Goal: Information Seeking & Learning: Learn about a topic

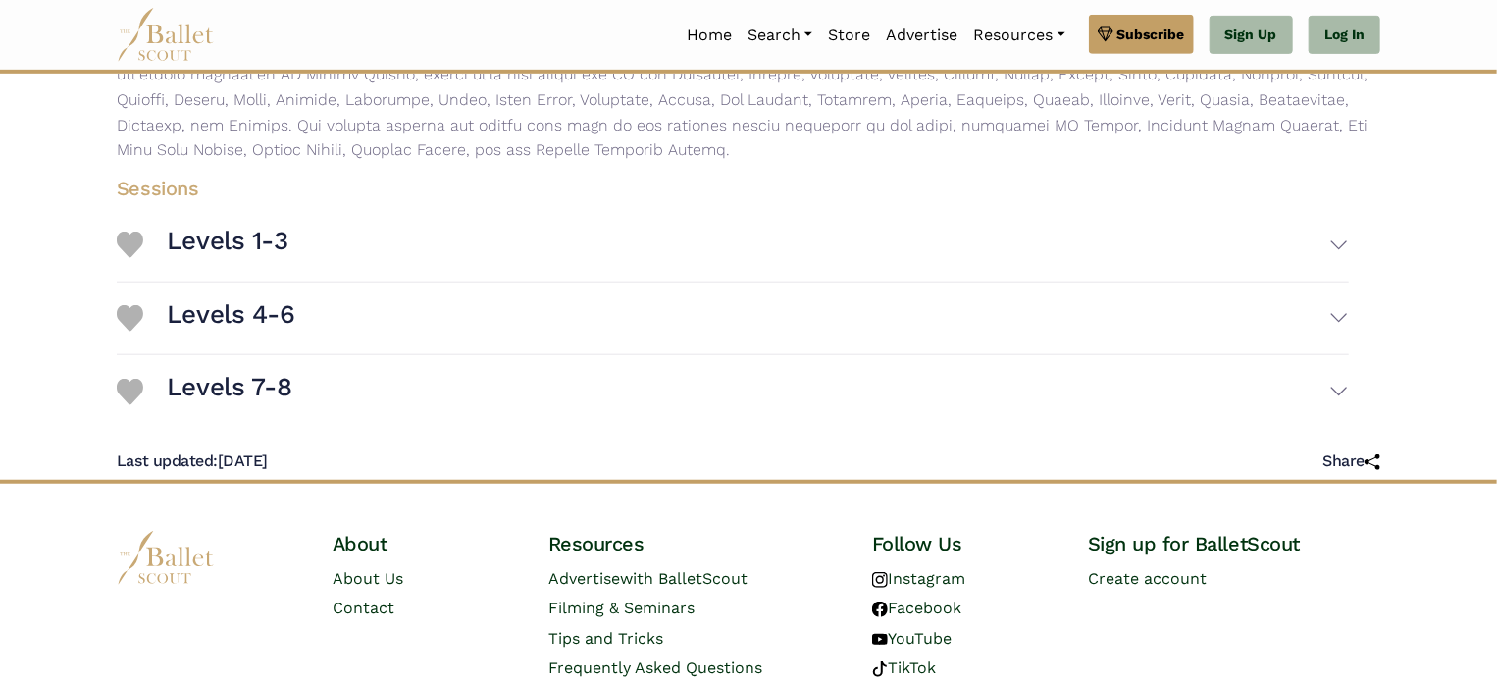
scroll to position [532, 0]
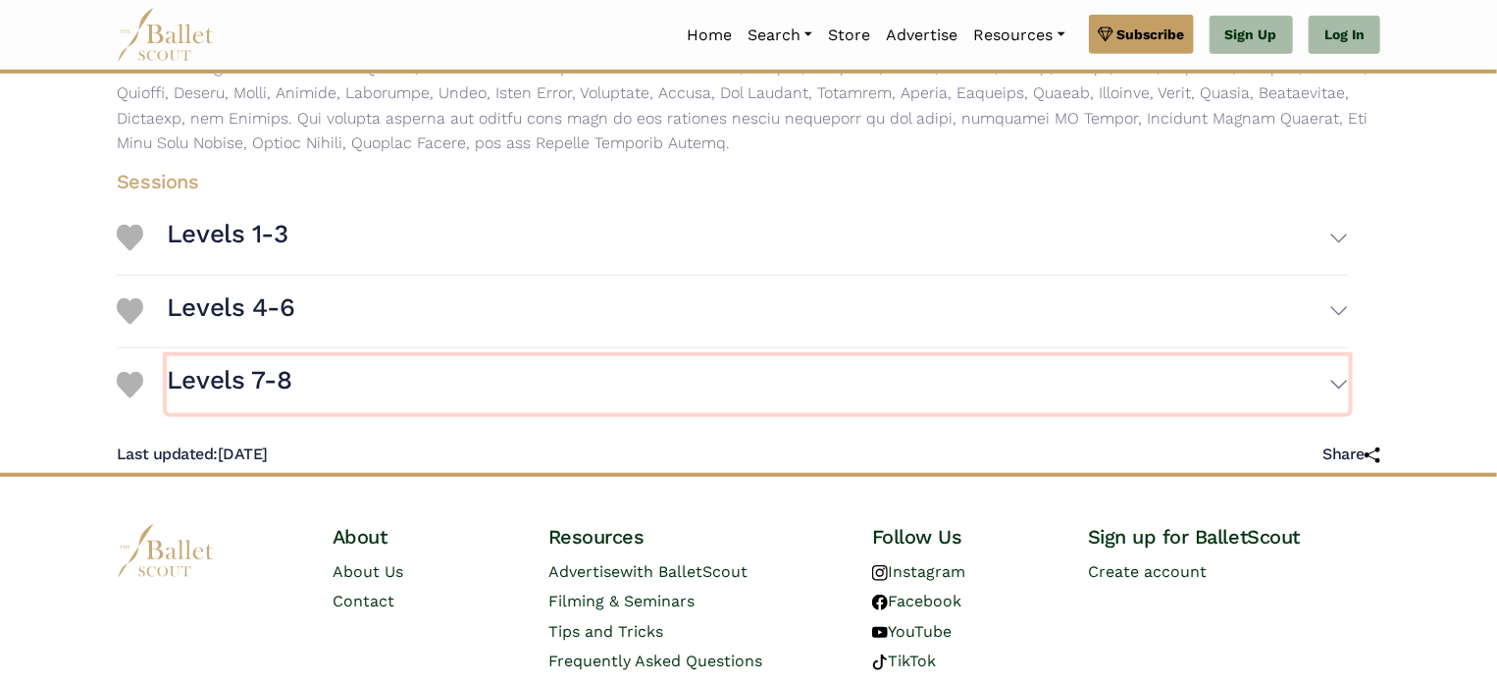
click at [248, 375] on h3 "Levels 7-8" at bounding box center [229, 380] width 125 height 33
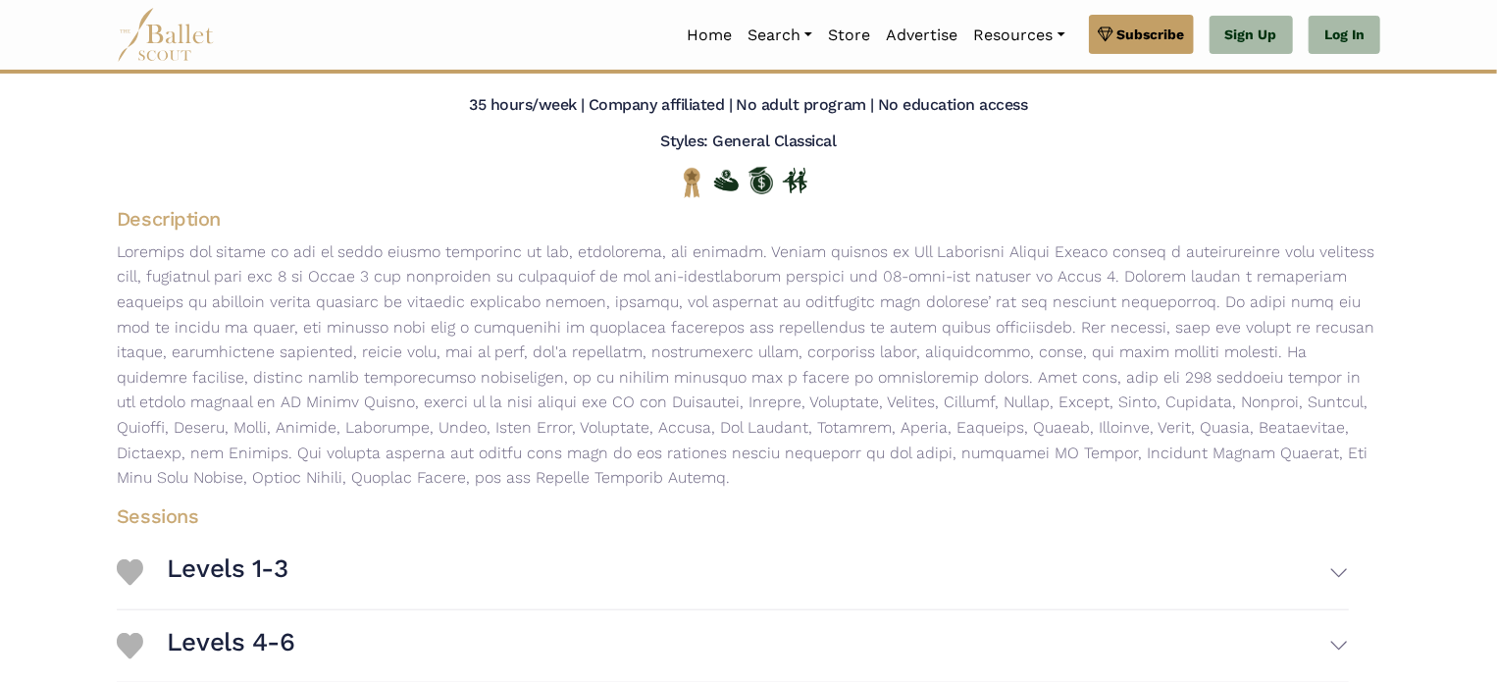
scroll to position [0, 0]
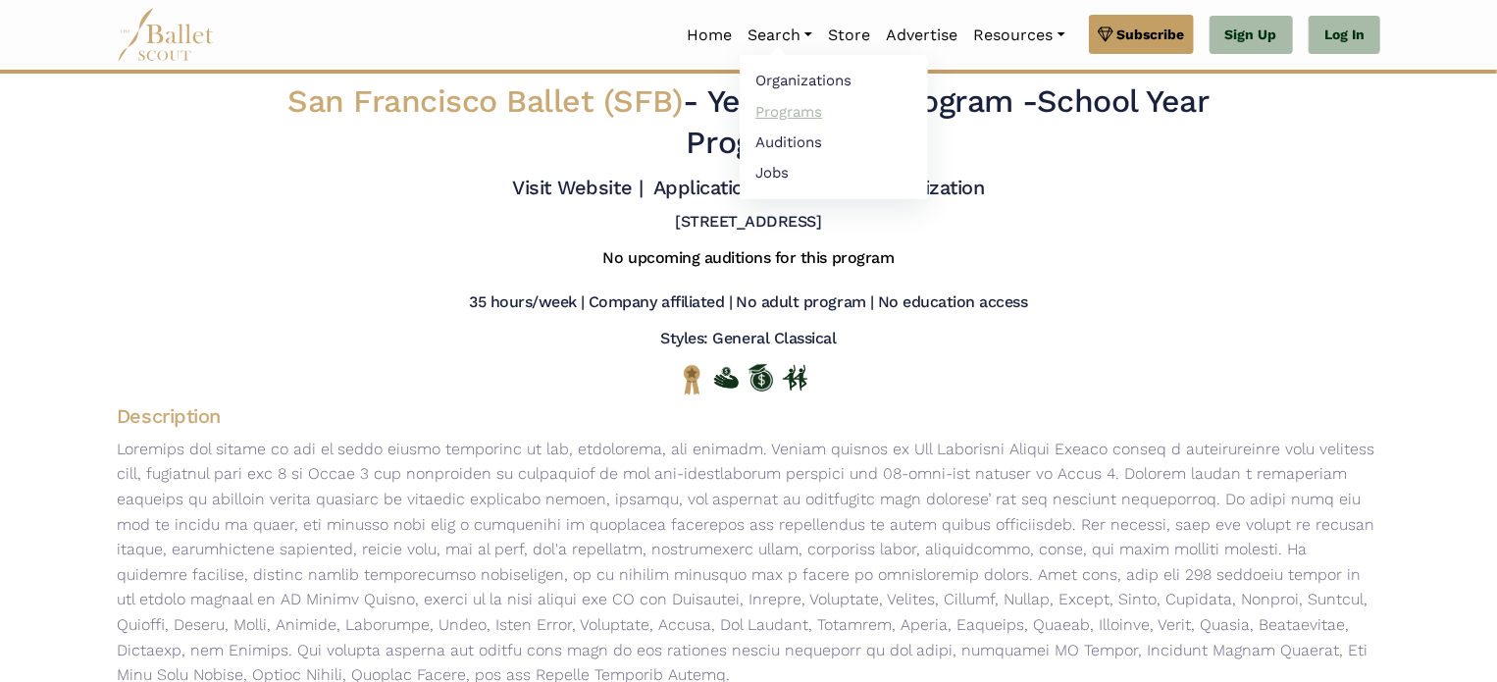
click at [752, 113] on link "Programs" at bounding box center [834, 111] width 188 height 30
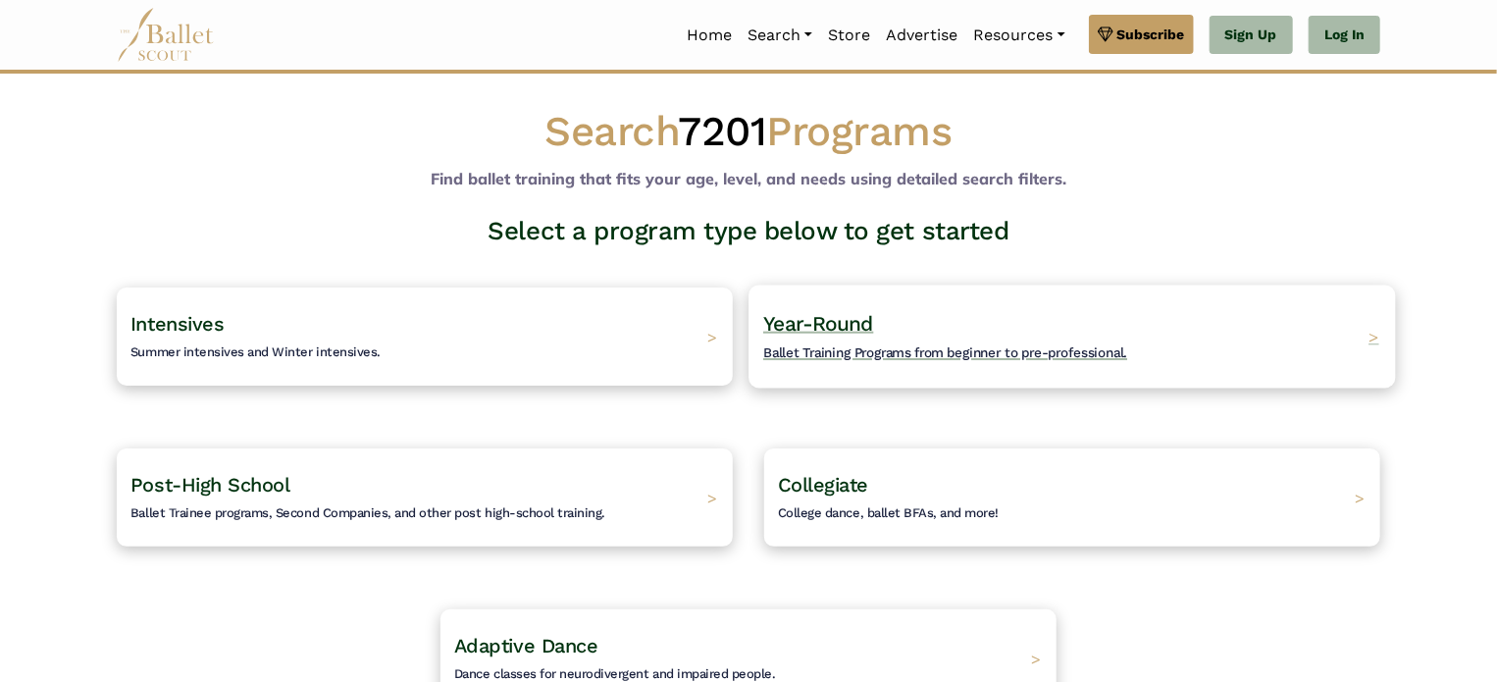
click at [836, 329] on span "Year-Round" at bounding box center [818, 323] width 111 height 25
click at [796, 472] on span "Collegiate" at bounding box center [810, 484] width 95 height 25
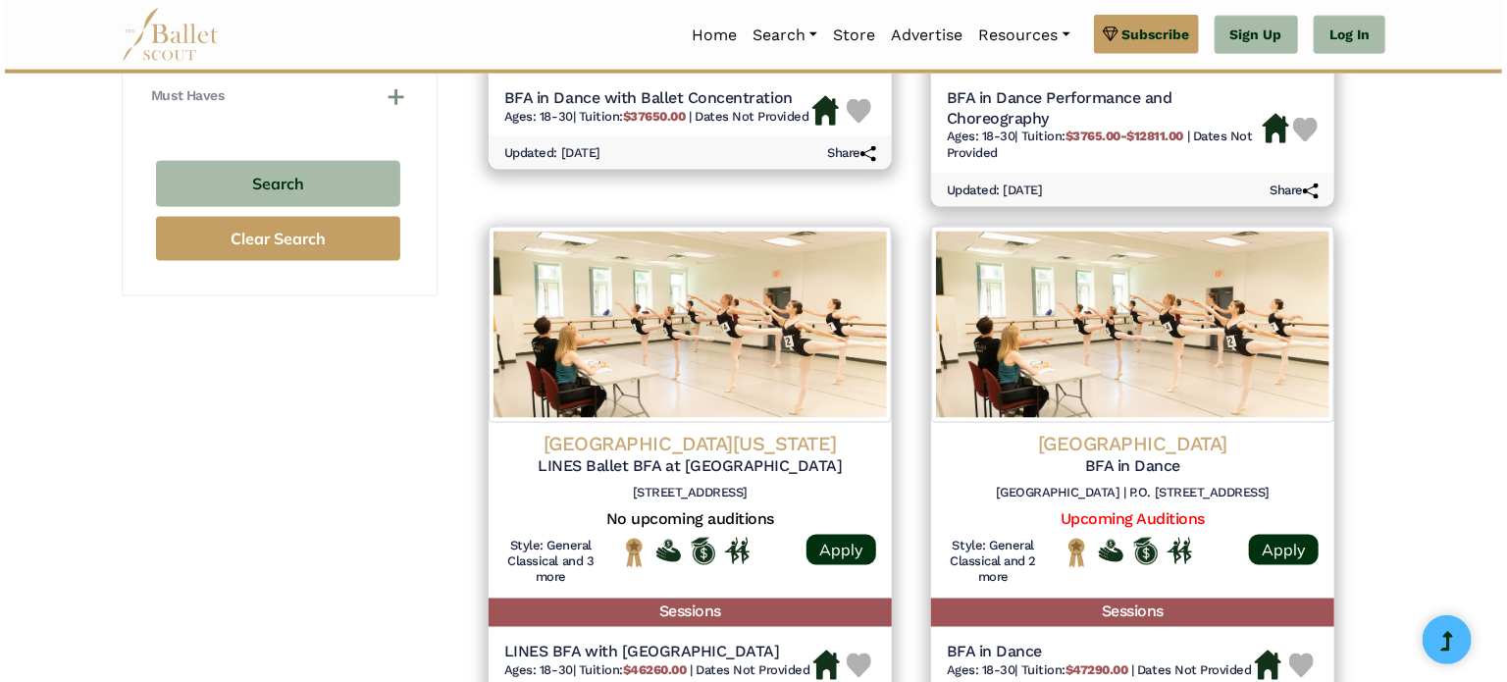
scroll to position [1299, 0]
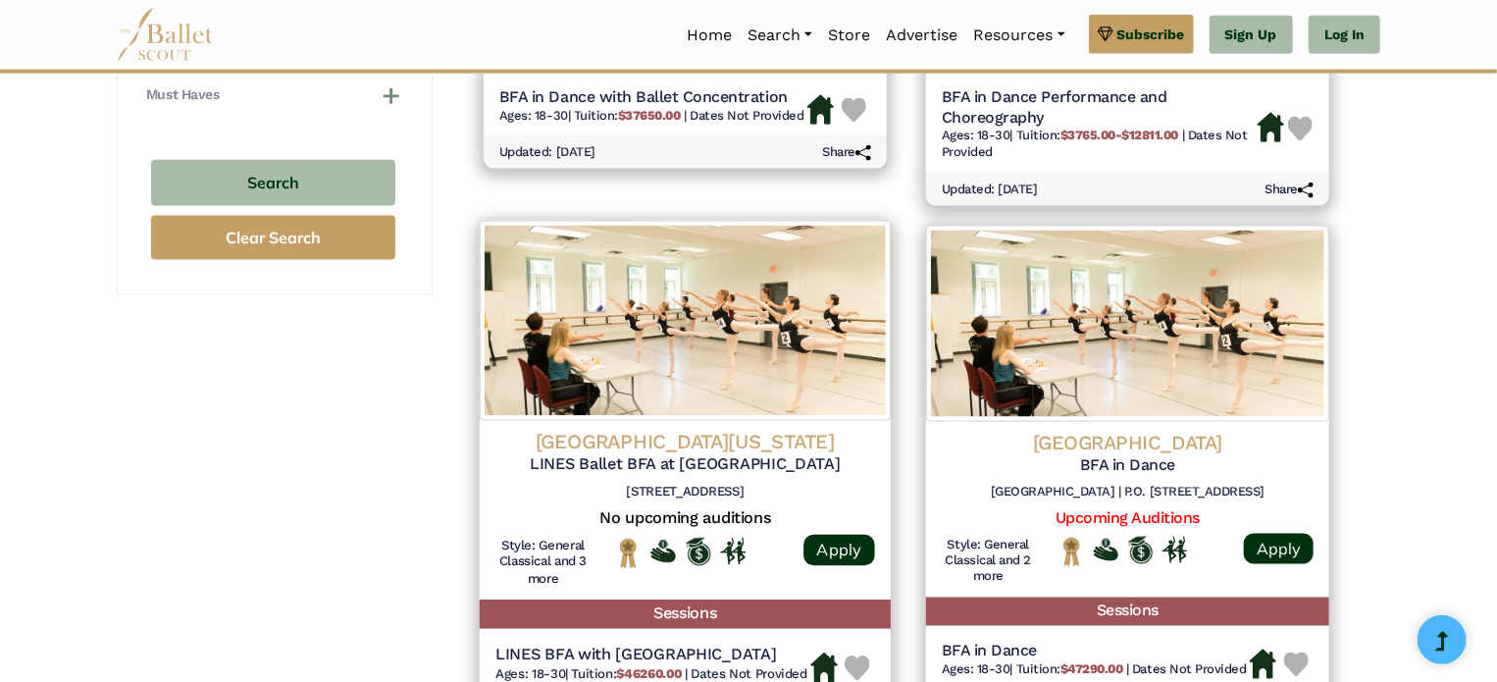
click at [772, 446] on h4 "Dominican University of California" at bounding box center [685, 442] width 380 height 26
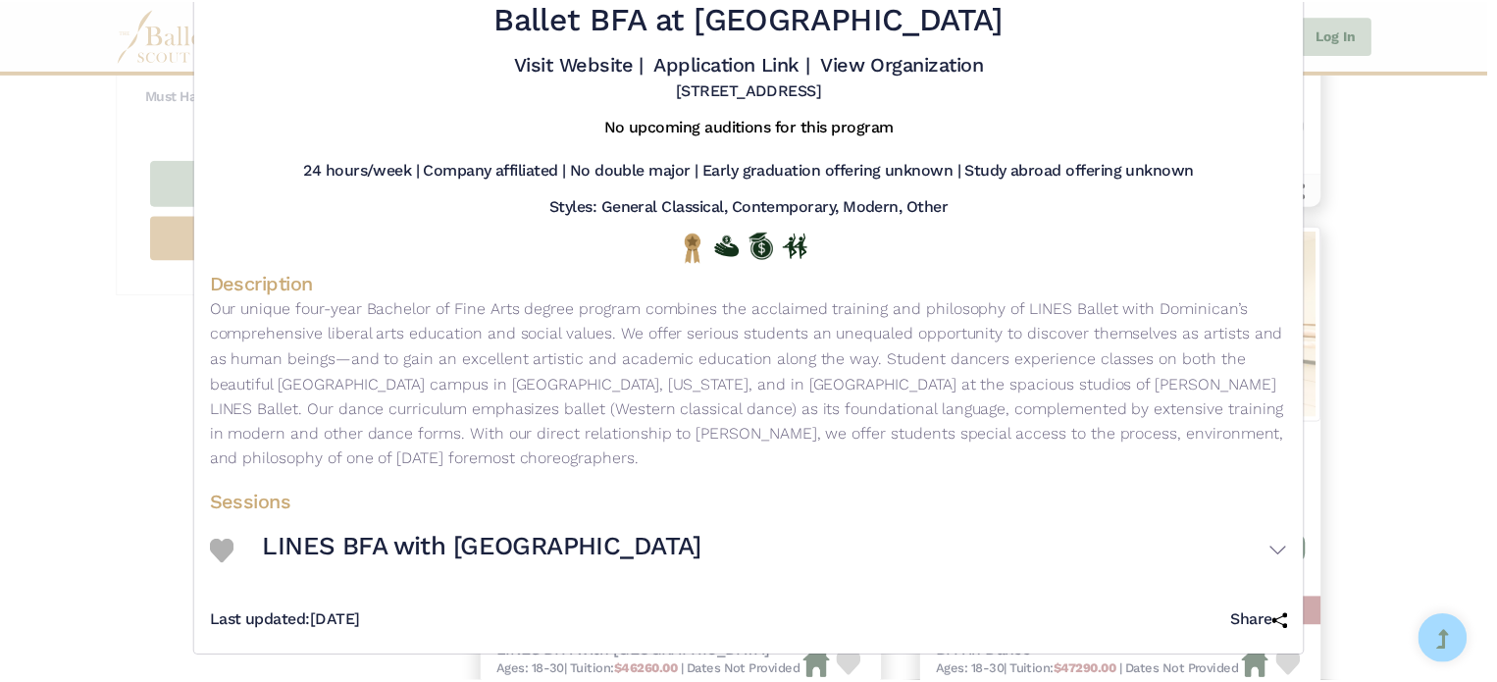
scroll to position [0, 0]
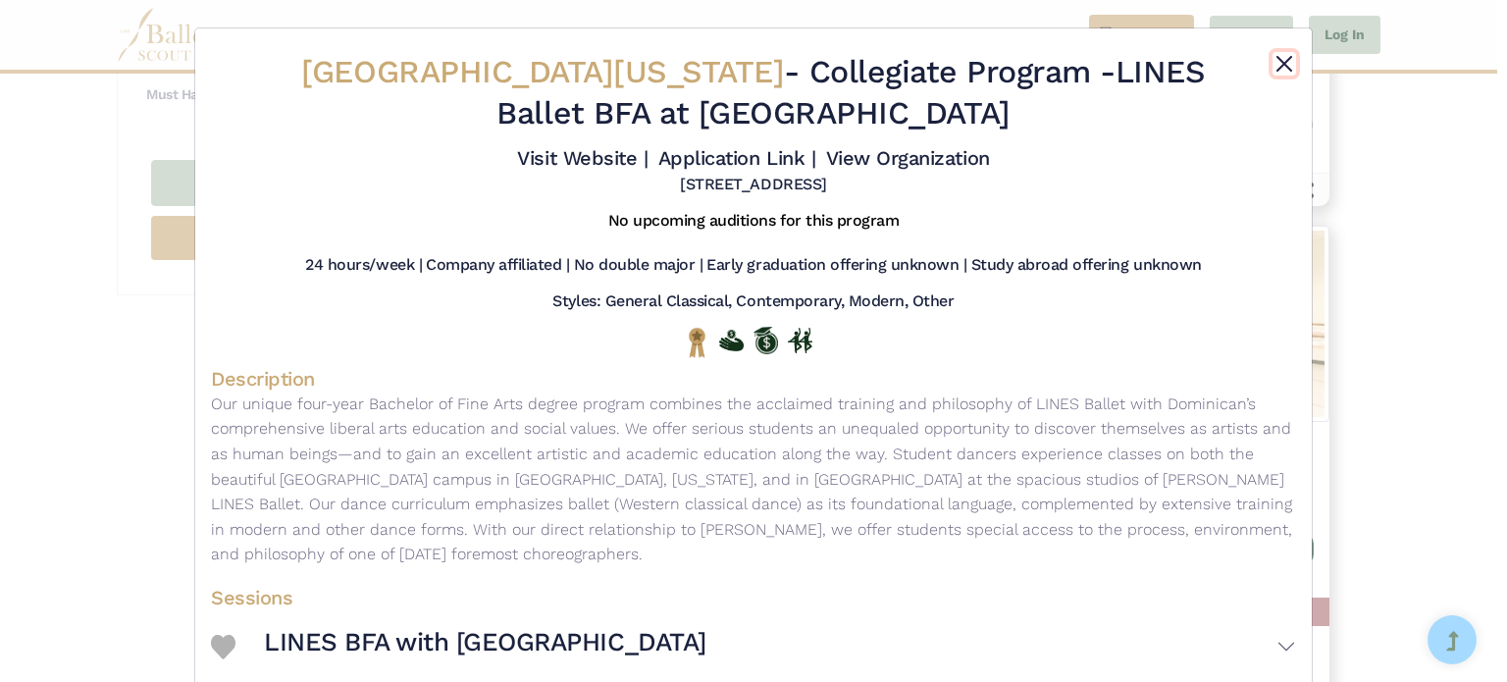
click at [1279, 60] on button "Close" at bounding box center [1284, 64] width 24 height 24
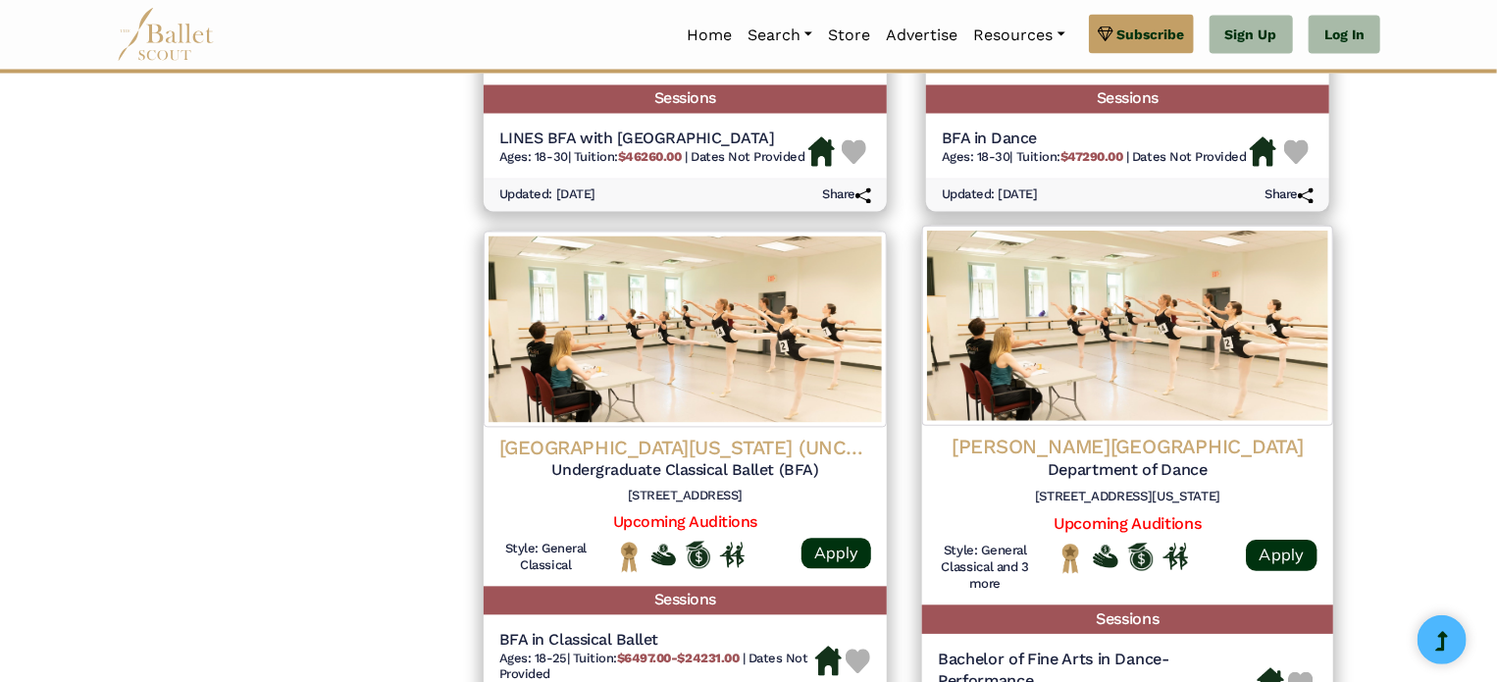
scroll to position [1813, 0]
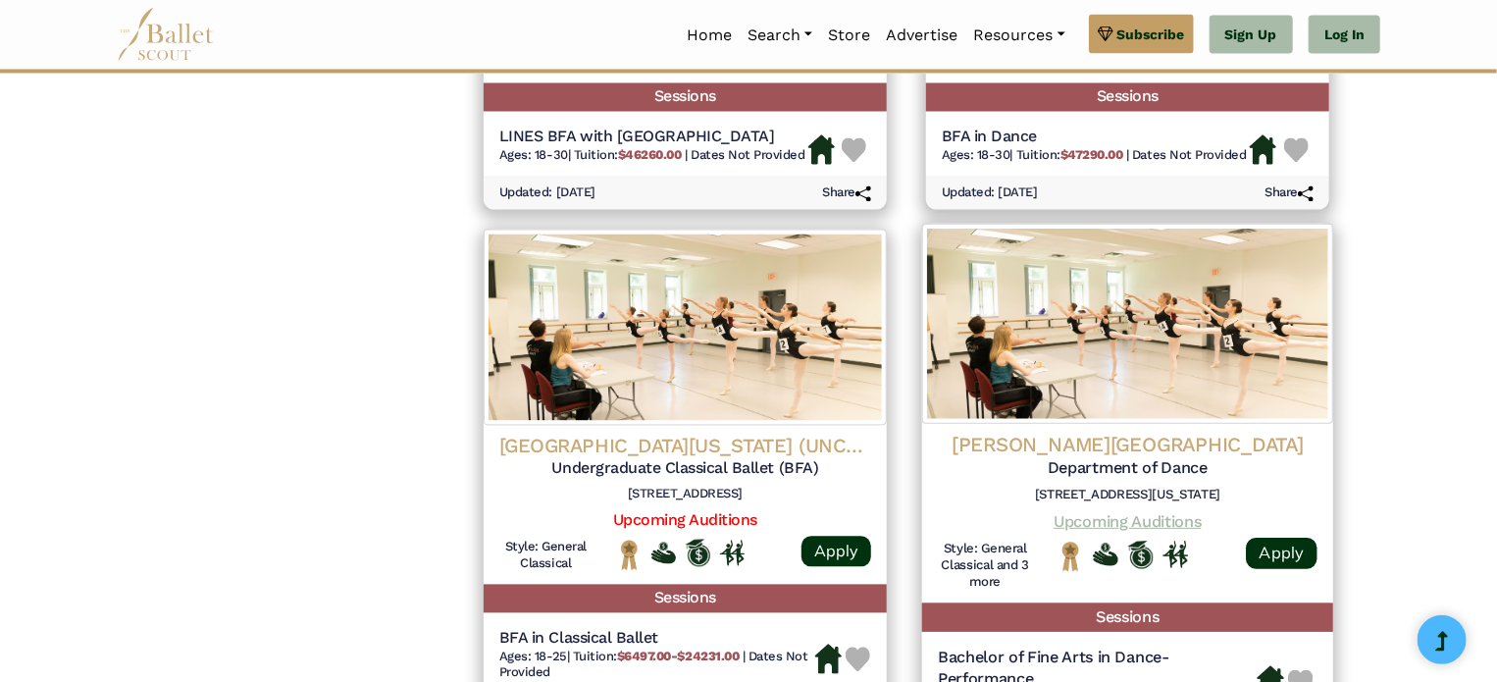
click at [1075, 523] on link "Upcoming Auditions" at bounding box center [1127, 520] width 147 height 19
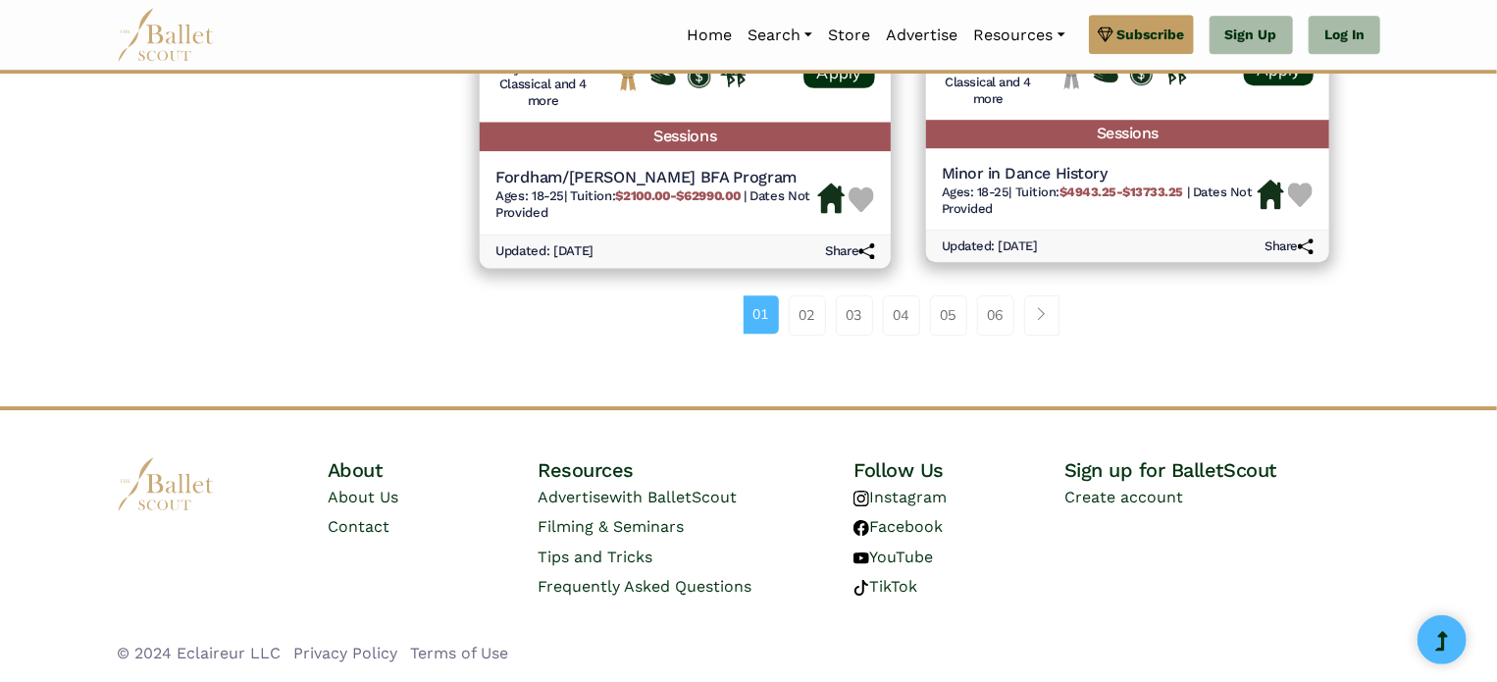
scroll to position [2864, 0]
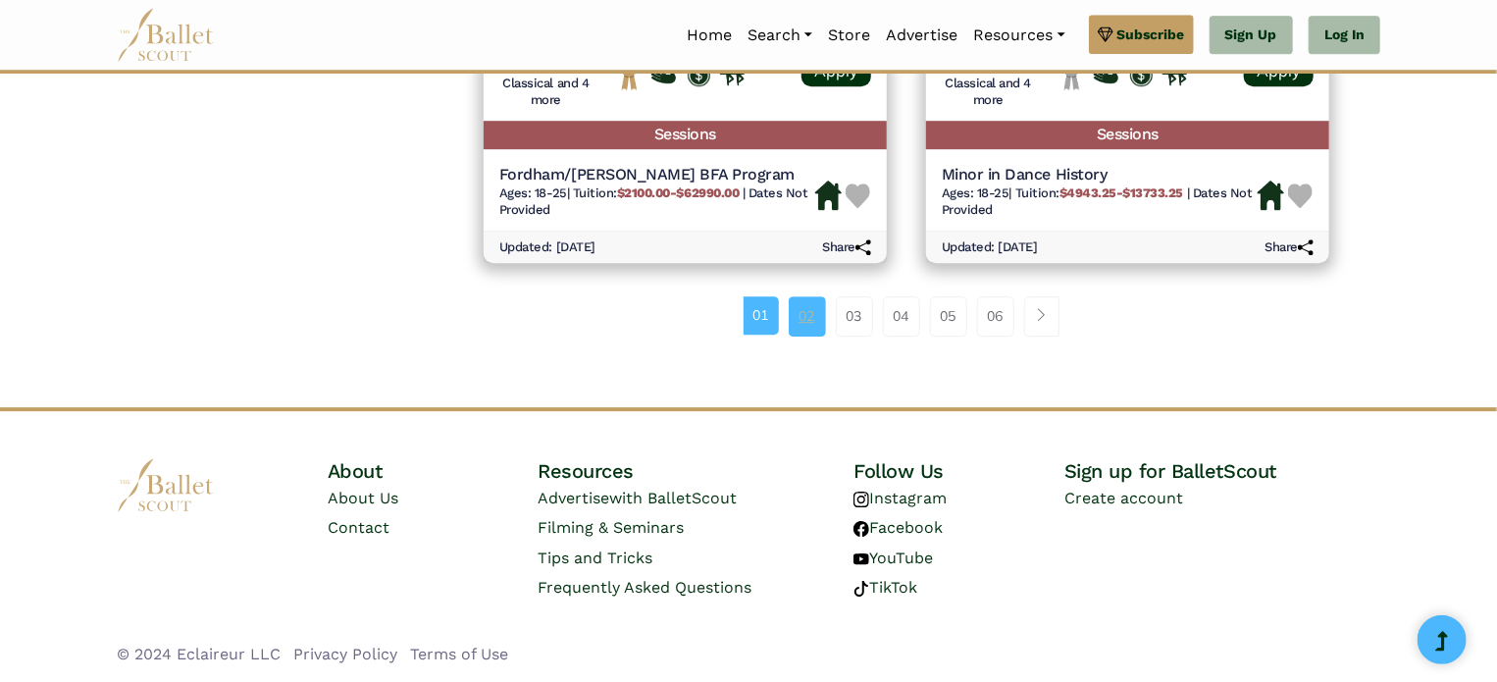
click at [817, 309] on link "02" at bounding box center [807, 315] width 37 height 39
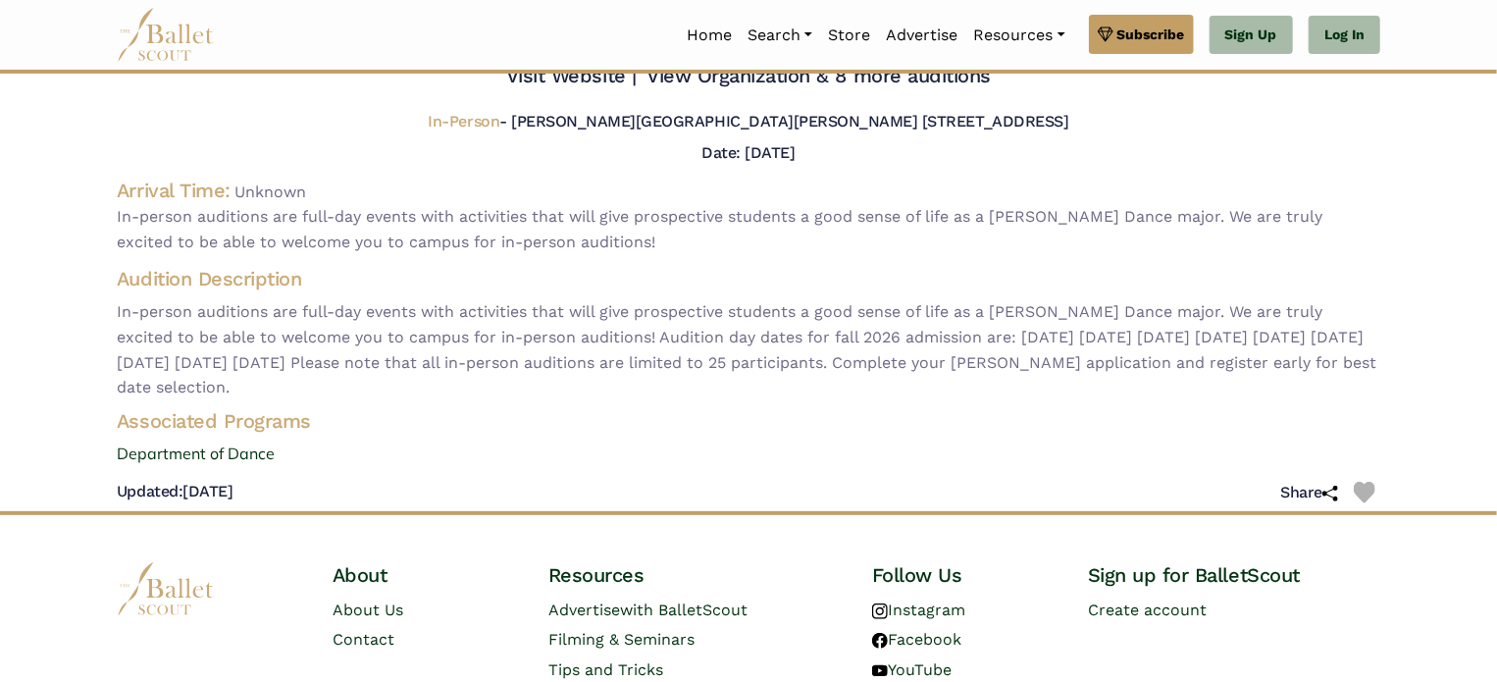
scroll to position [105, 0]
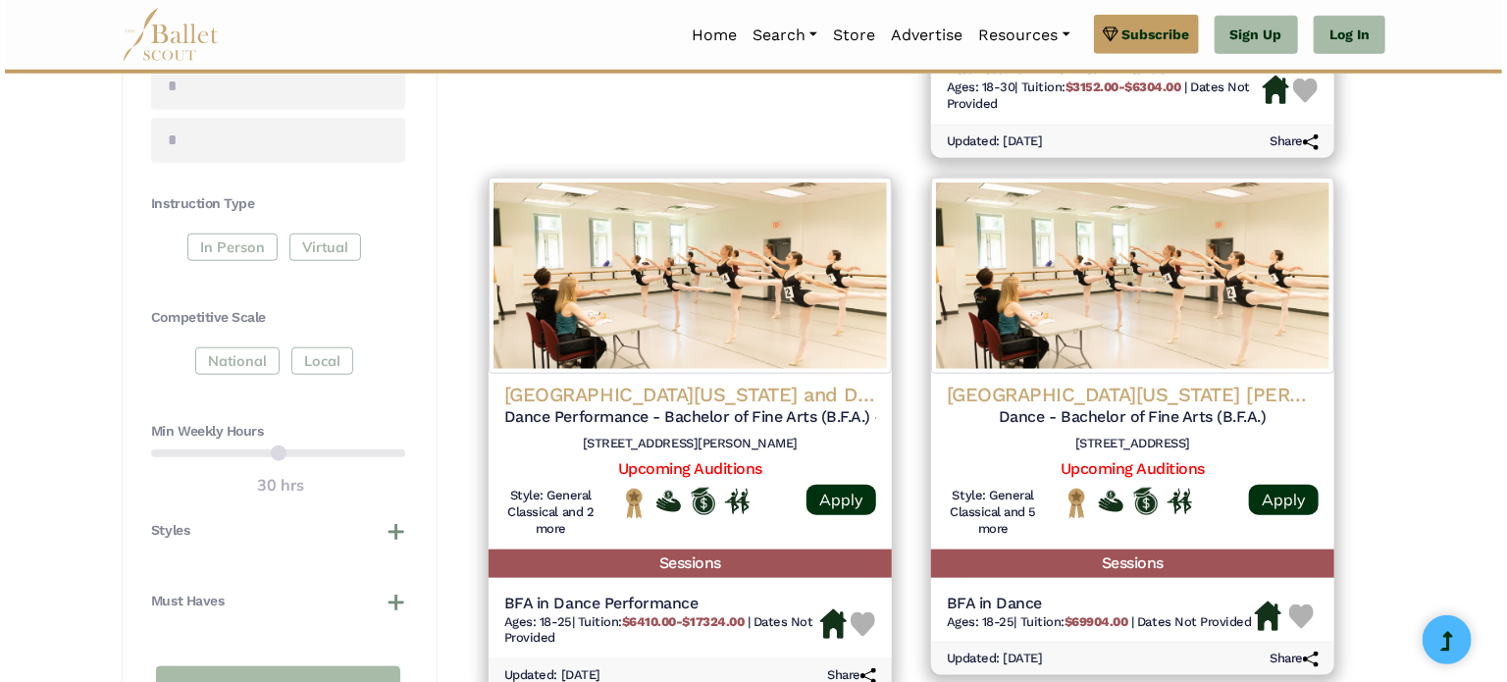
scroll to position [804, 0]
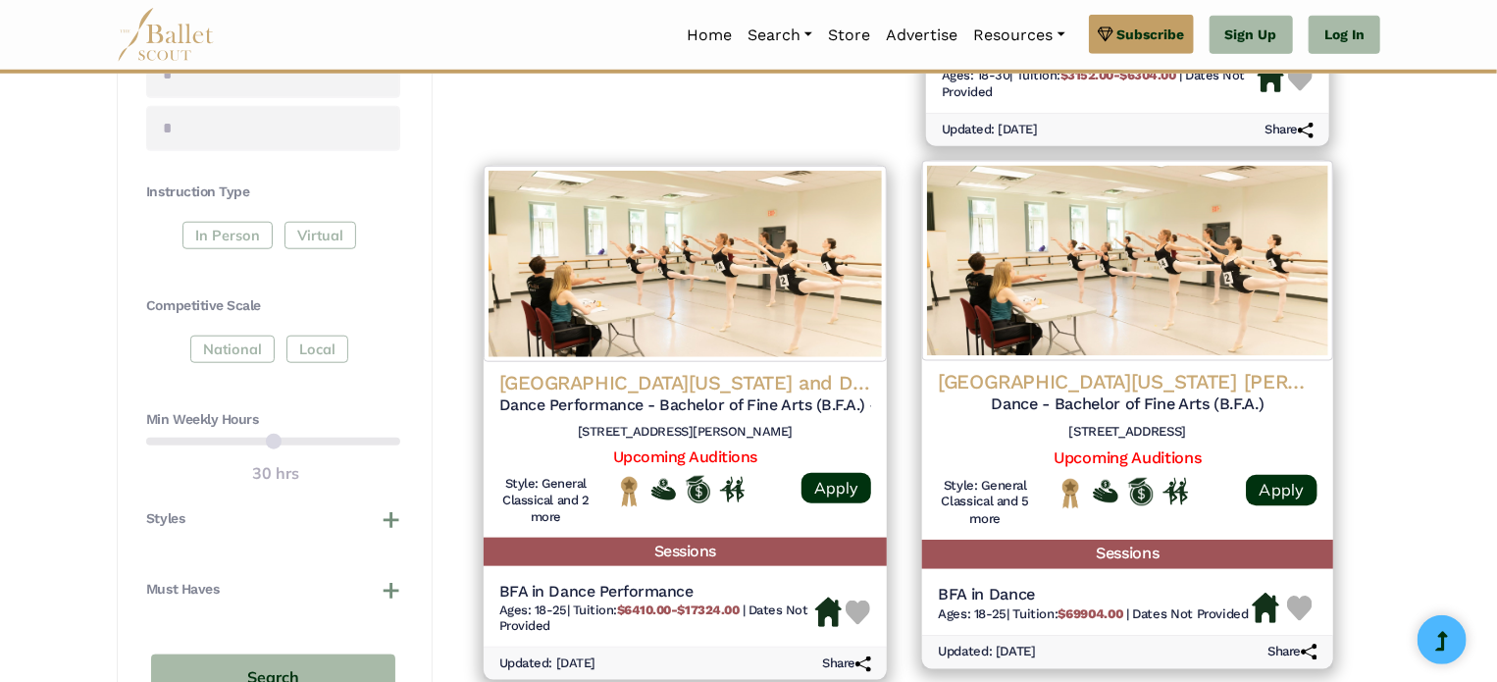
click at [1054, 386] on h4 "University of Southern California Glorya Kaufman School of Dance" at bounding box center [1128, 382] width 380 height 26
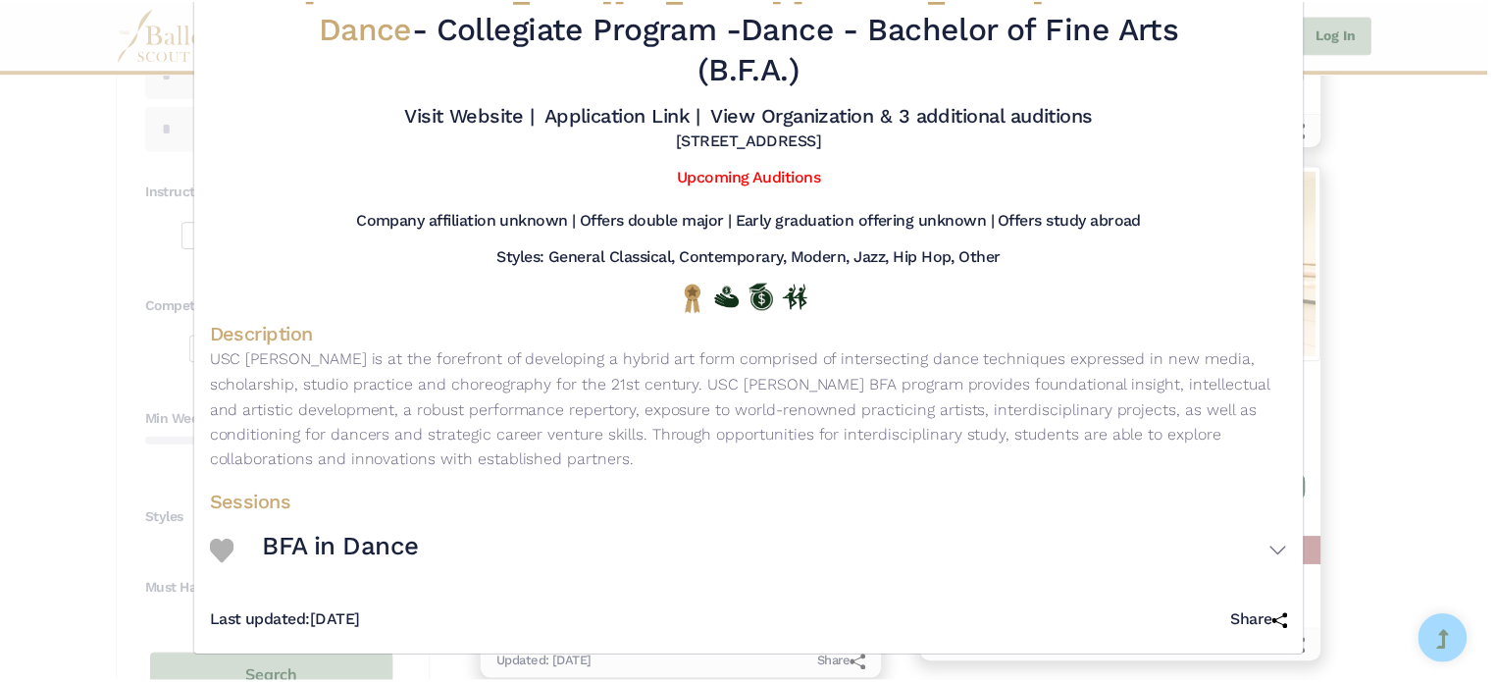
scroll to position [86, 0]
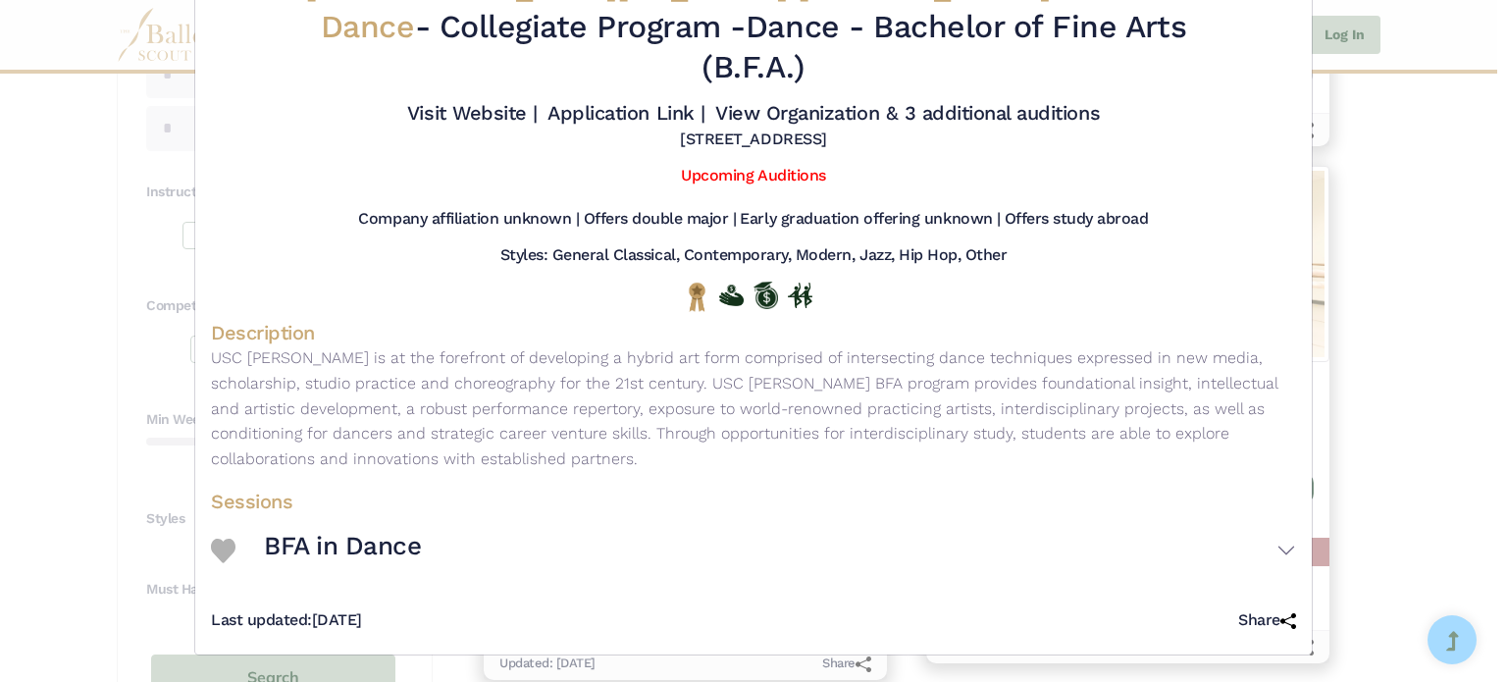
click at [1462, 151] on div "University of Southern California Glorya Kaufman School of Dance - Collegiate P…" at bounding box center [753, 341] width 1507 height 682
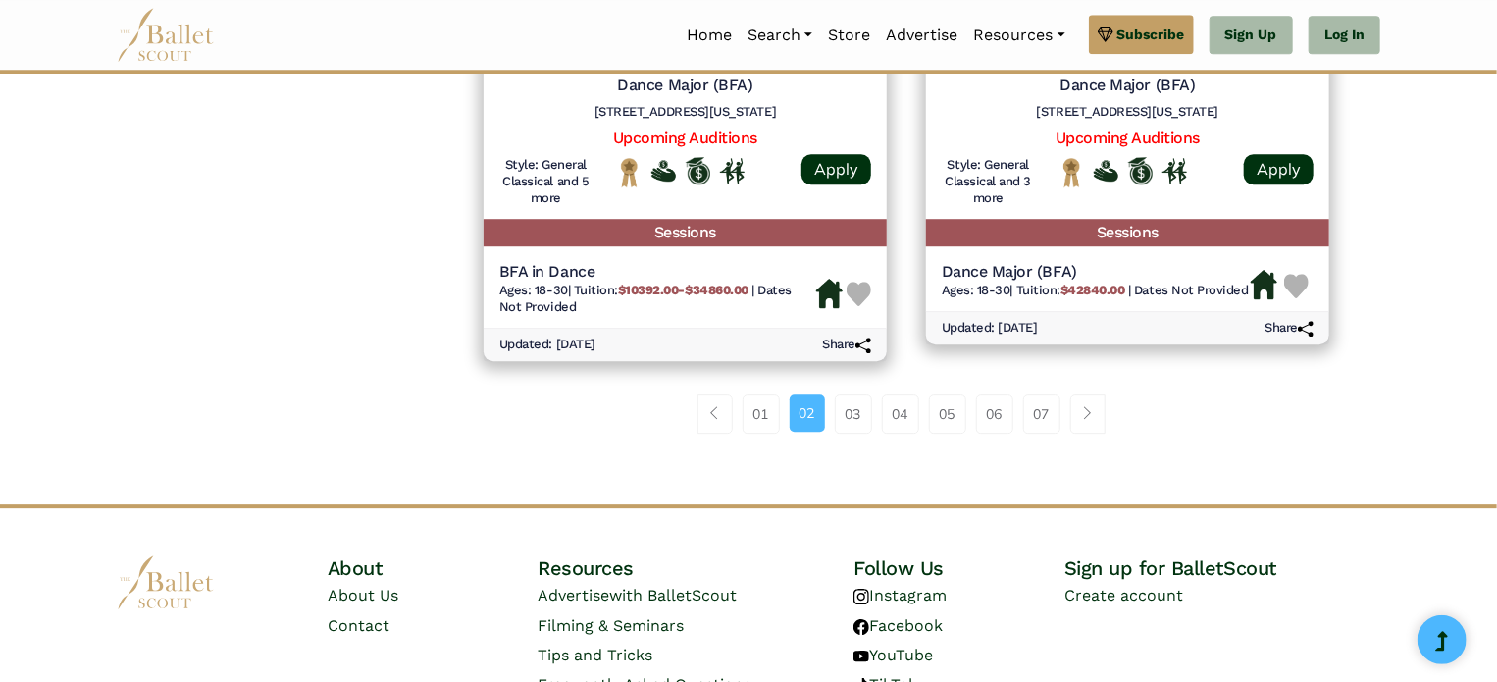
scroll to position [2710, 0]
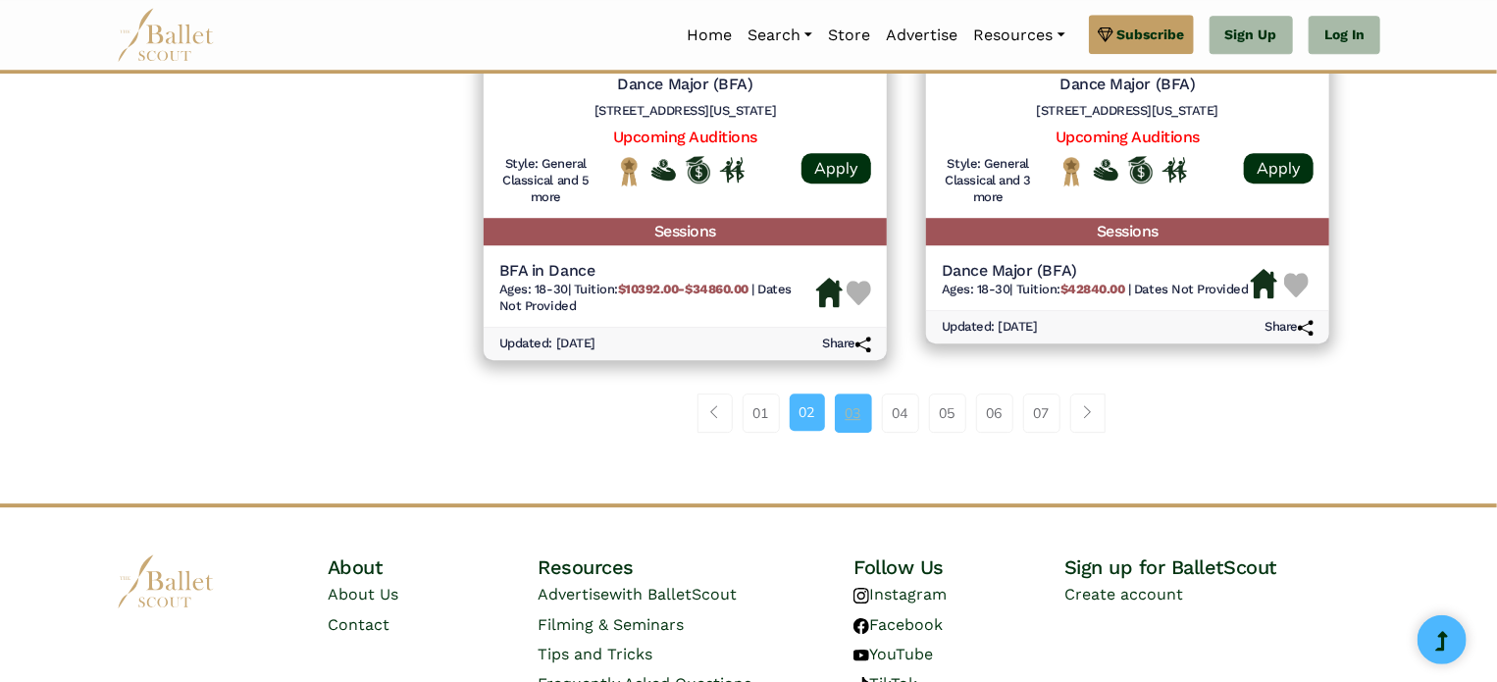
click at [843, 415] on link "03" at bounding box center [853, 412] width 37 height 39
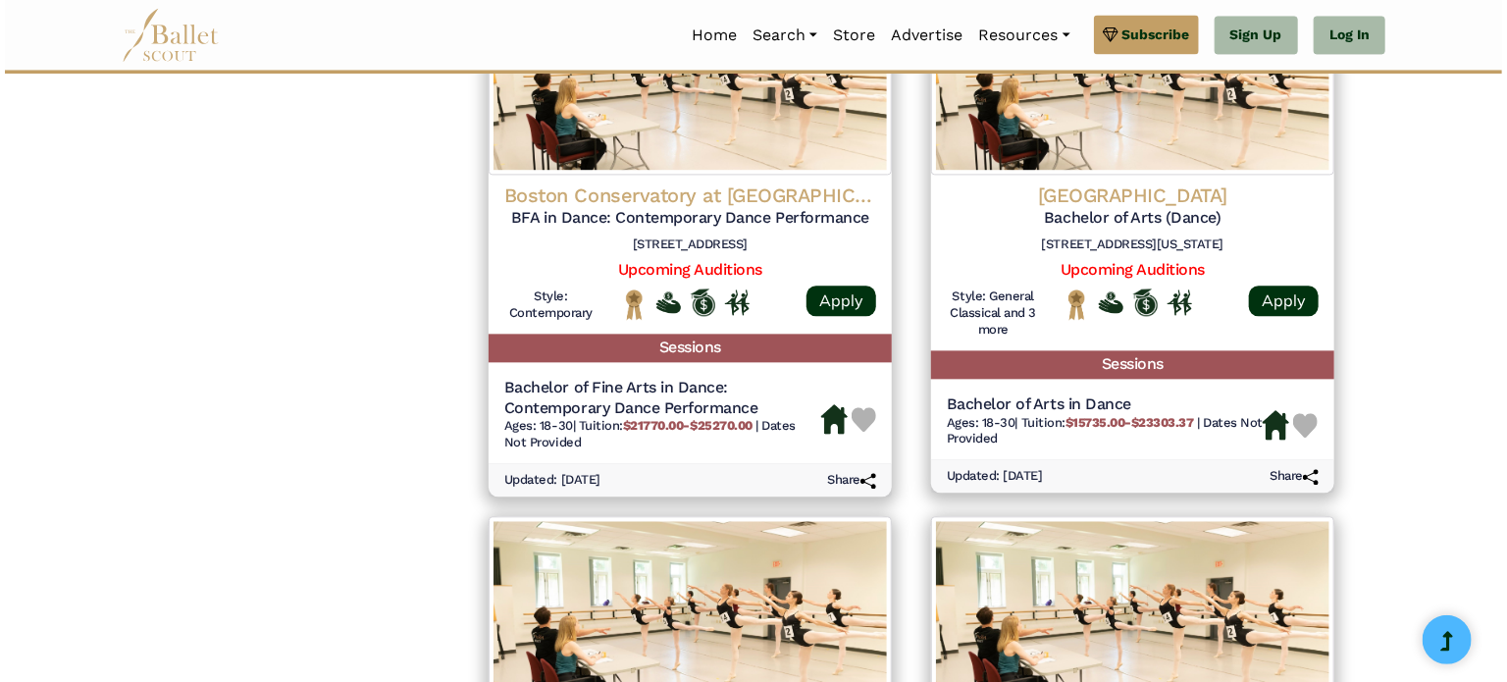
scroll to position [2060, 0]
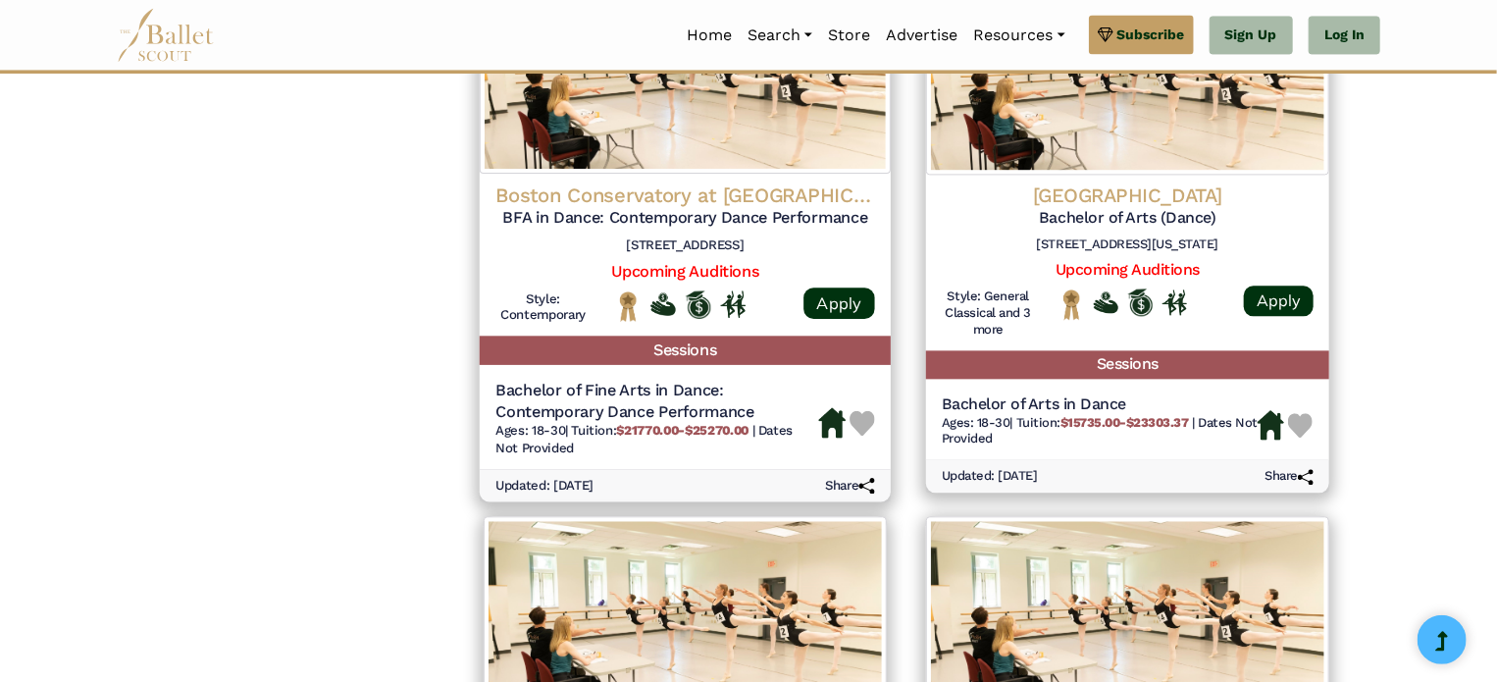
click at [766, 183] on h4 "Boston Conservatory at Berklee" at bounding box center [685, 194] width 380 height 26
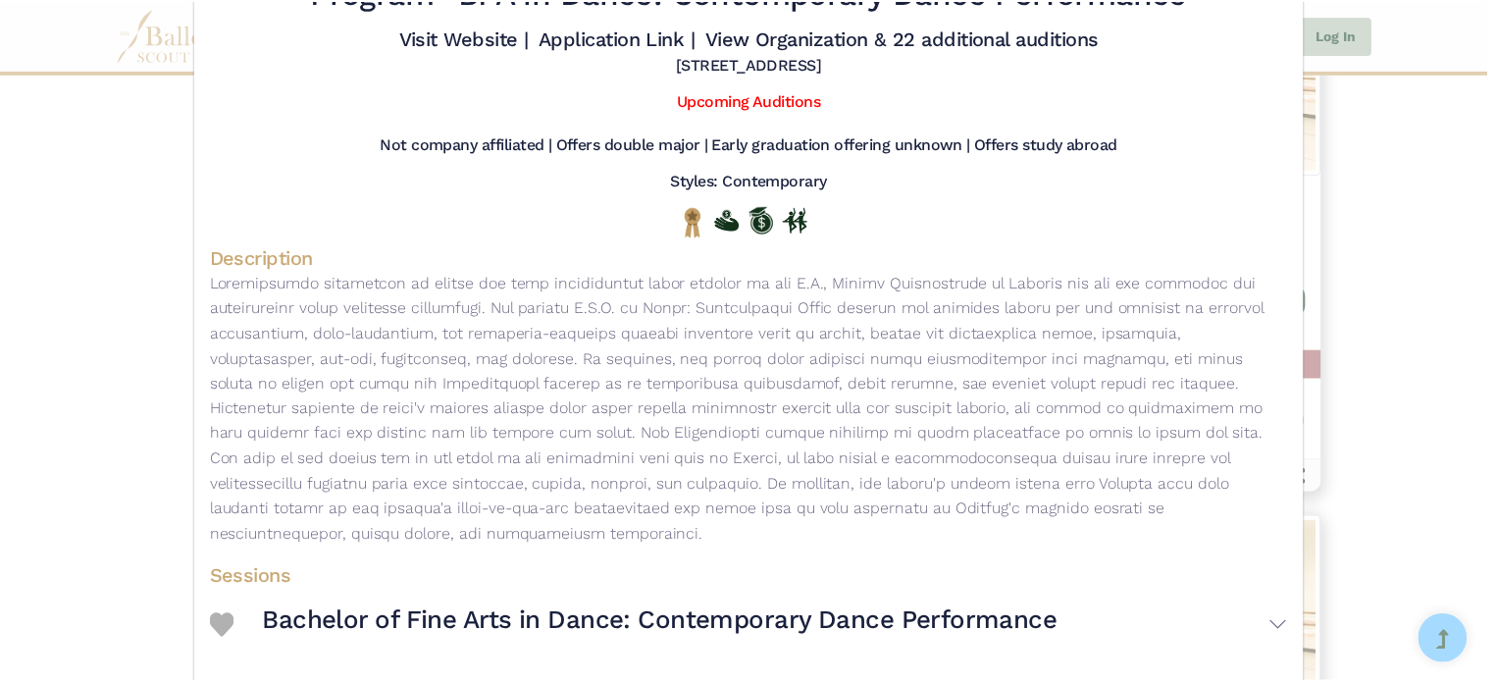
scroll to position [196, 0]
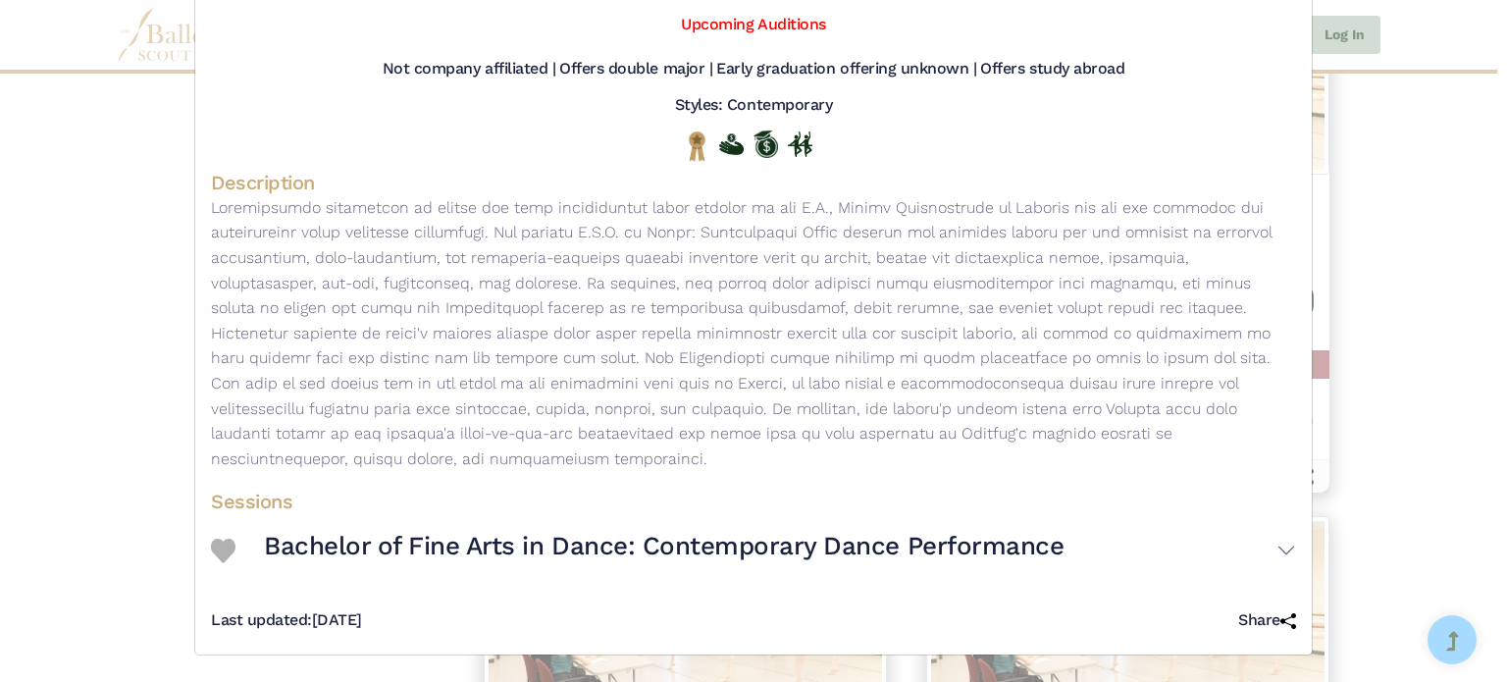
click at [1426, 169] on div "Boston Conservatory at Berklee - Collegiate Program - BFA in Dance: Contemporar…" at bounding box center [753, 341] width 1507 height 682
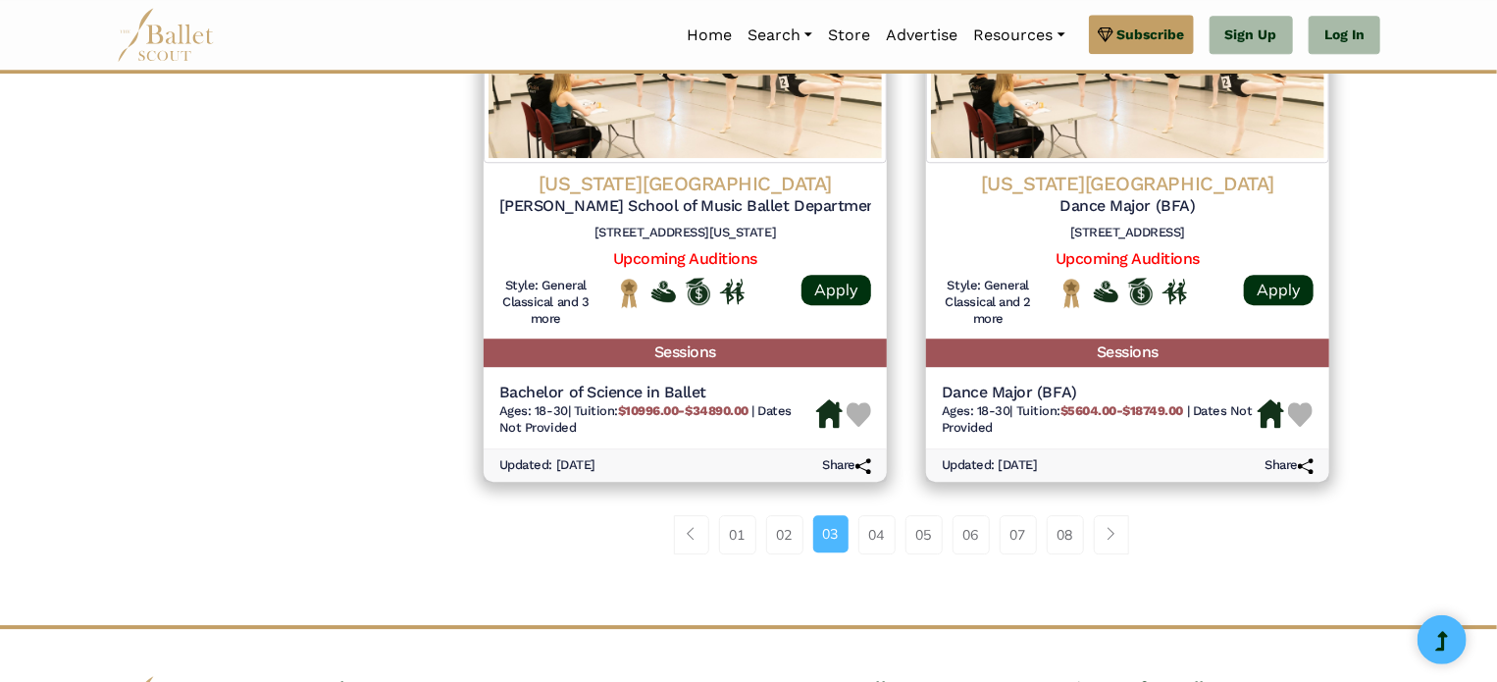
scroll to position [2644, 0]
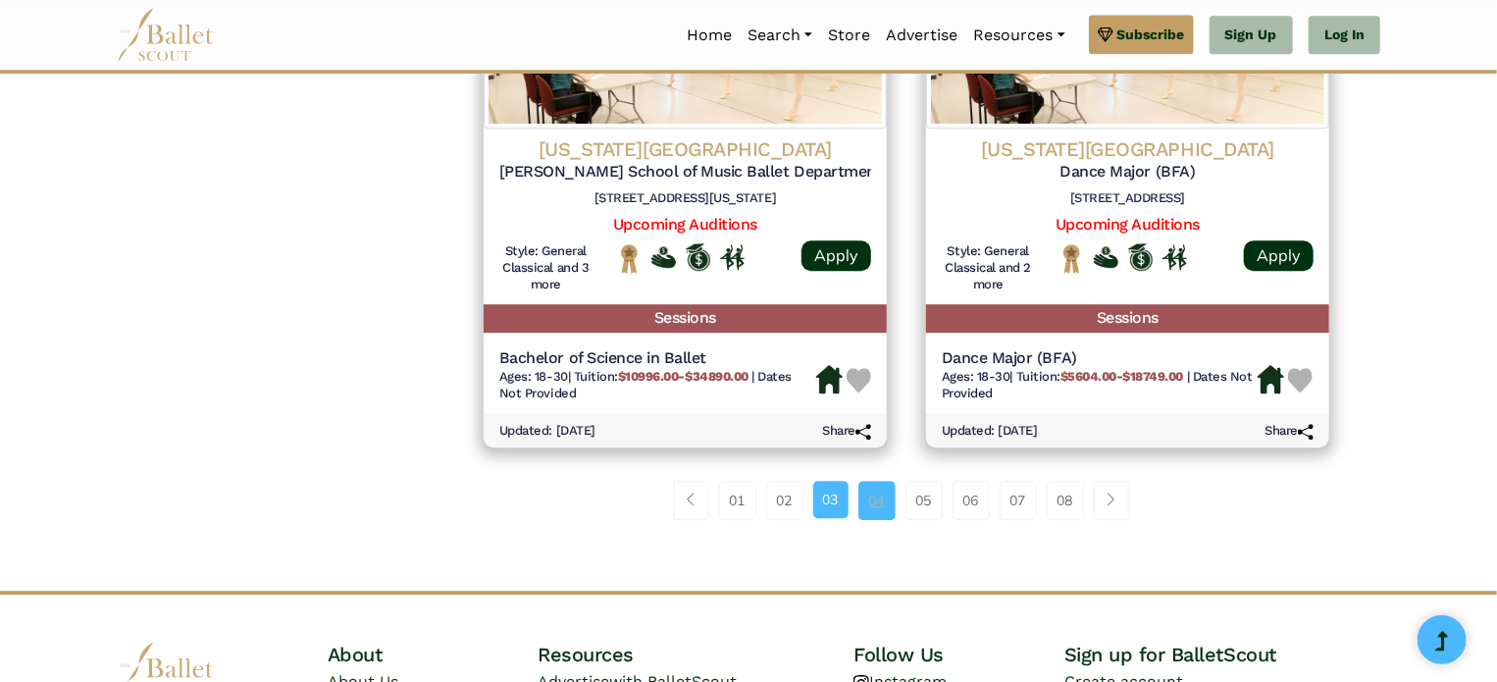
click at [867, 513] on link "04" at bounding box center [876, 500] width 37 height 39
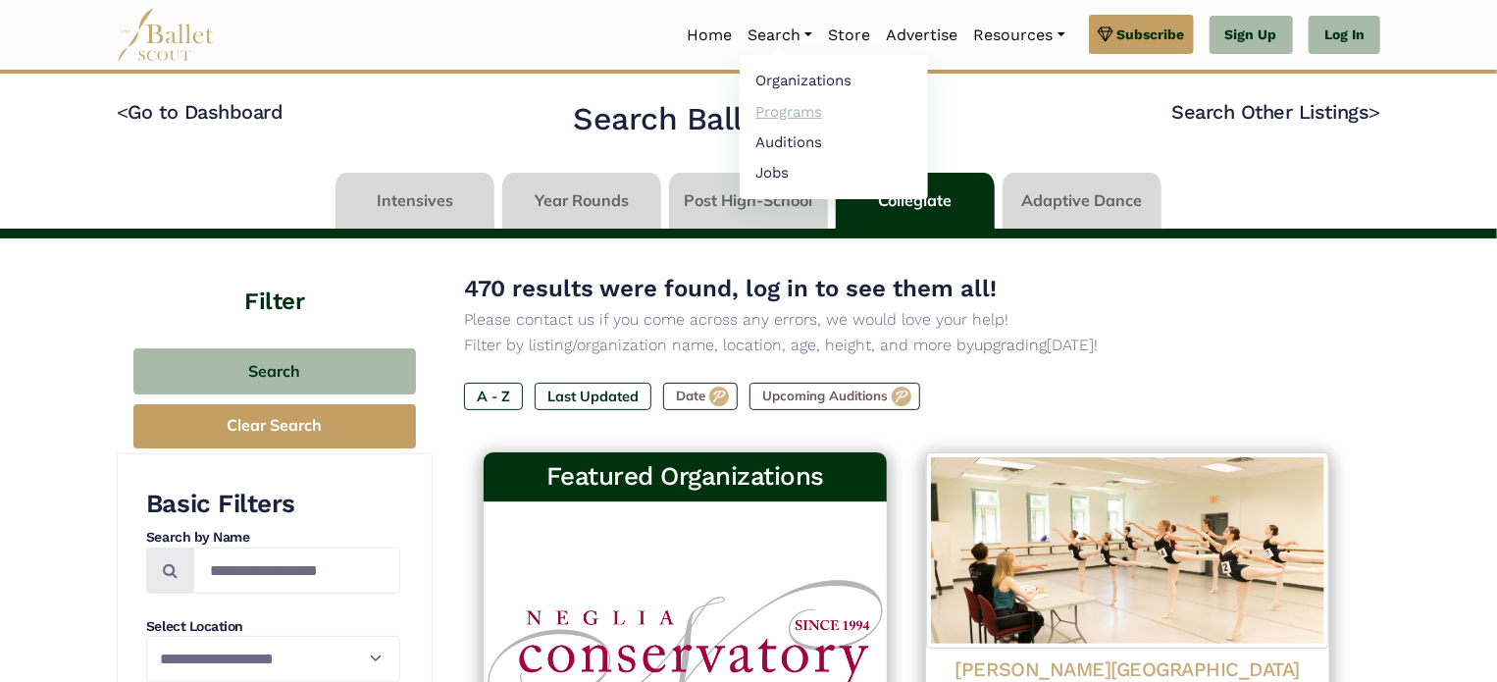
click at [785, 114] on link "Programs" at bounding box center [834, 111] width 188 height 30
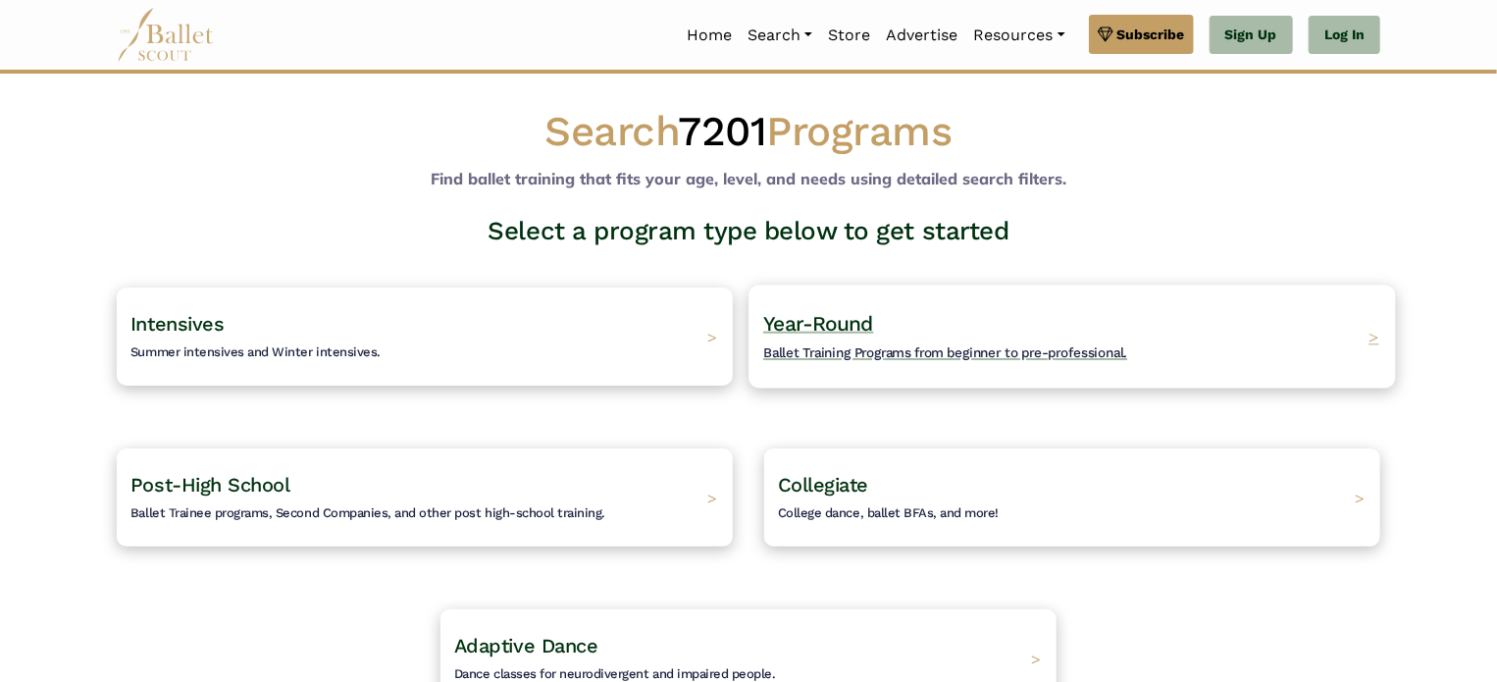
click at [818, 336] on h4 "Year-Round Ballet Training Programs from beginner to pre-professional." at bounding box center [945, 337] width 364 height 54
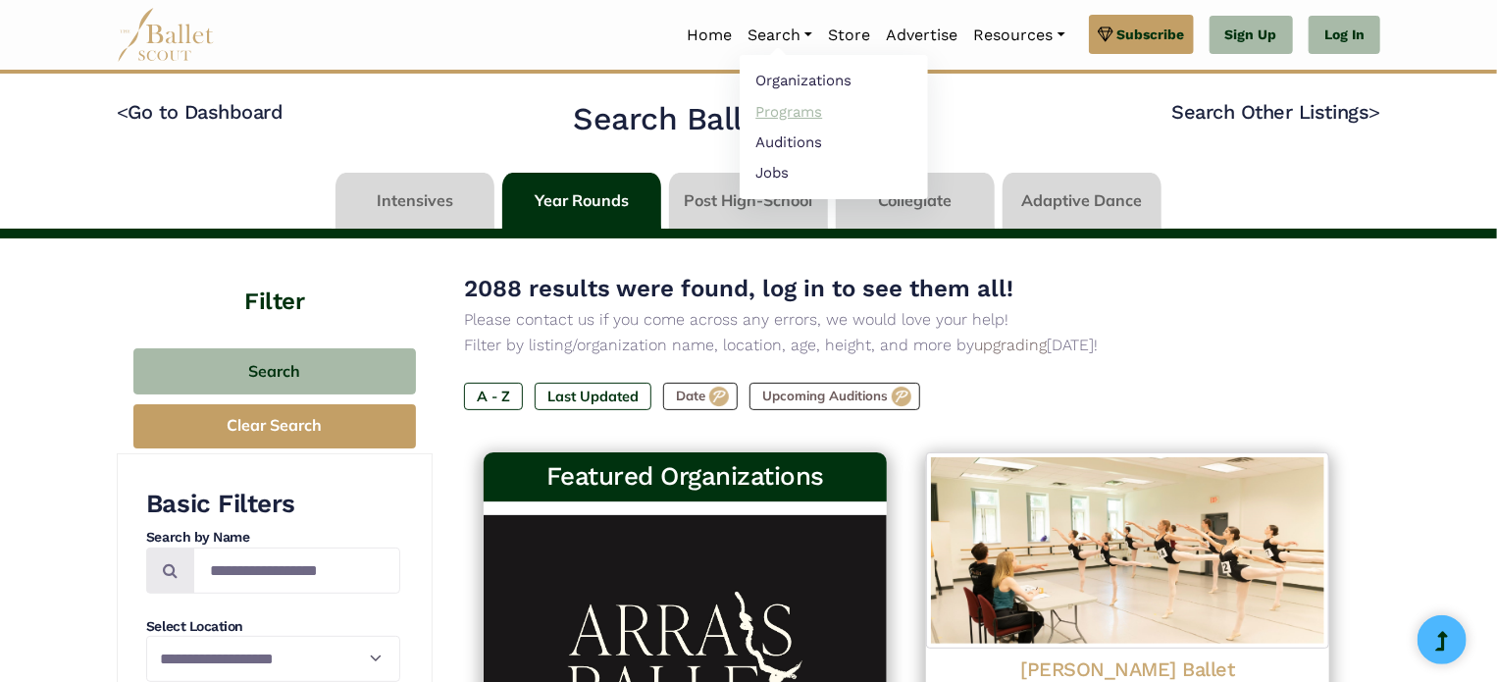
click at [783, 116] on link "Programs" at bounding box center [834, 111] width 188 height 30
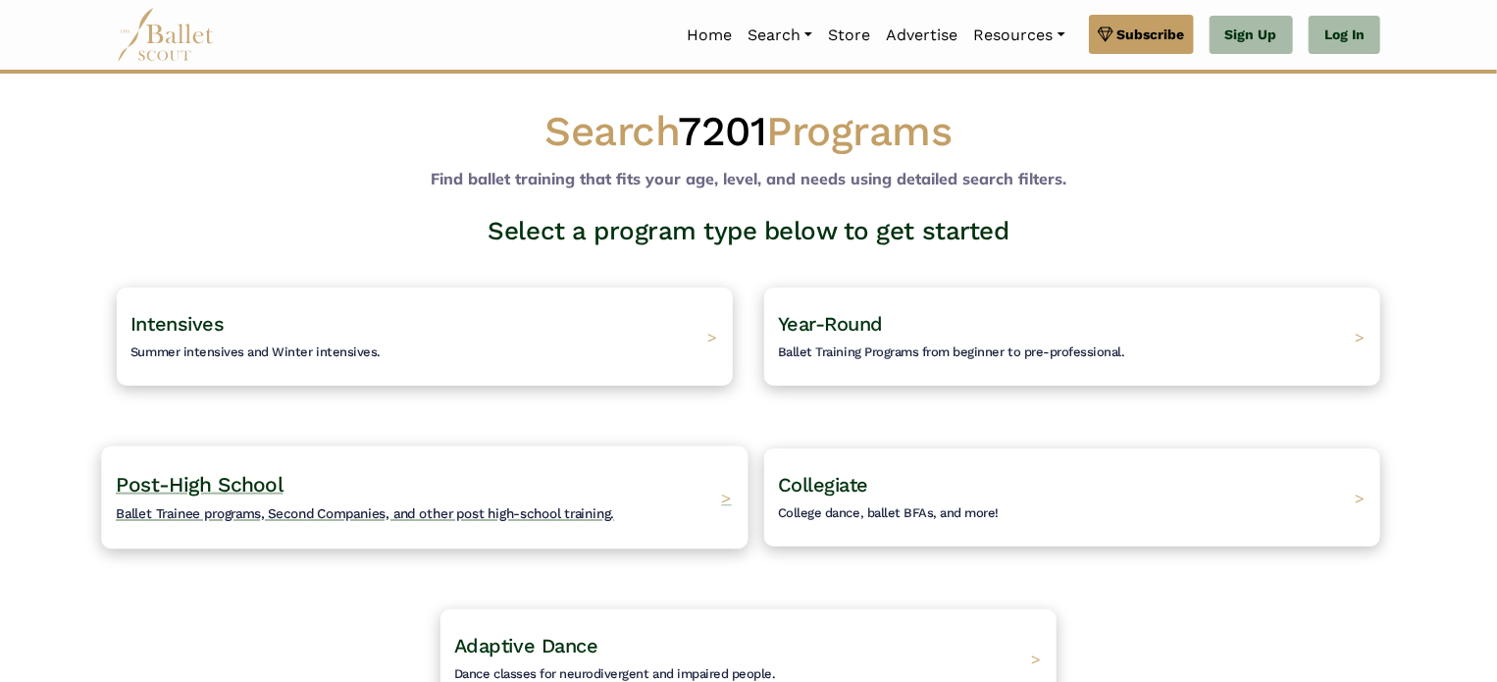
click at [251, 488] on span "Post-High School" at bounding box center [199, 484] width 167 height 25
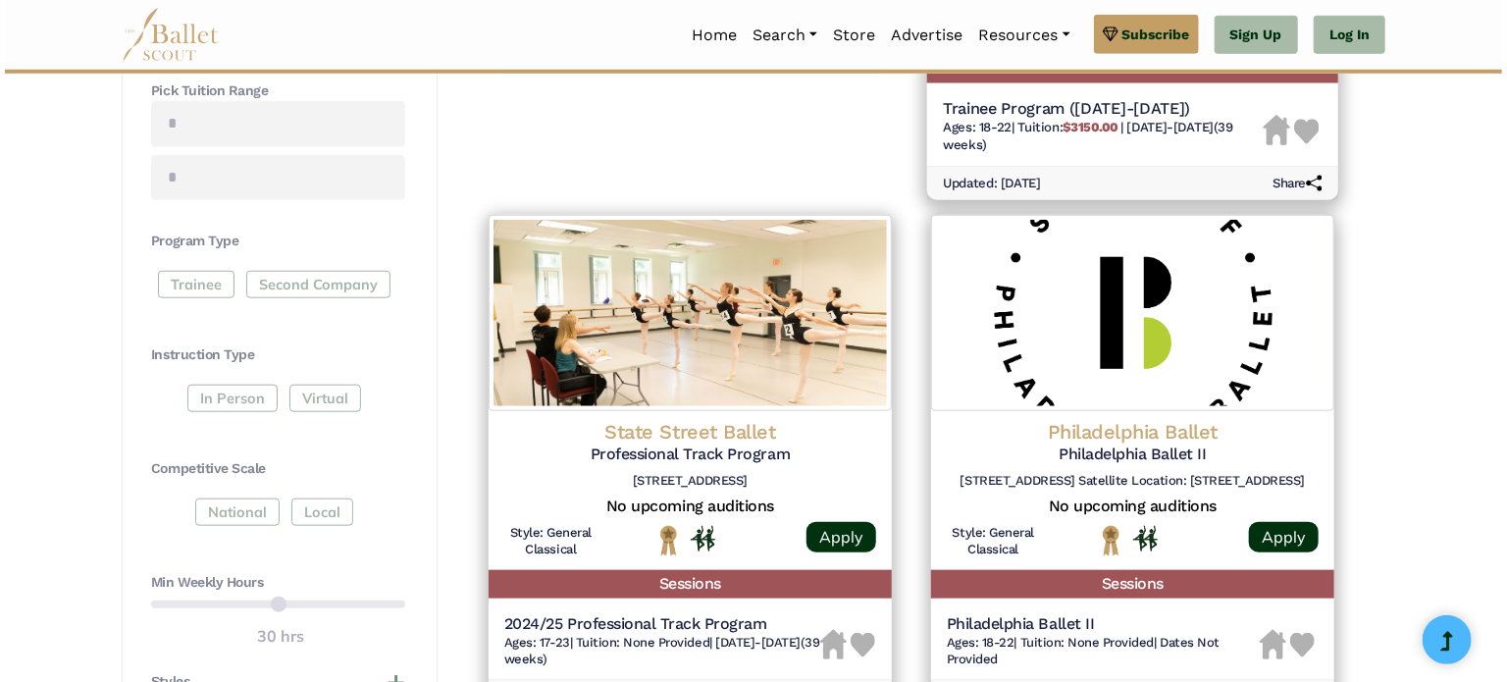
scroll to position [757, 0]
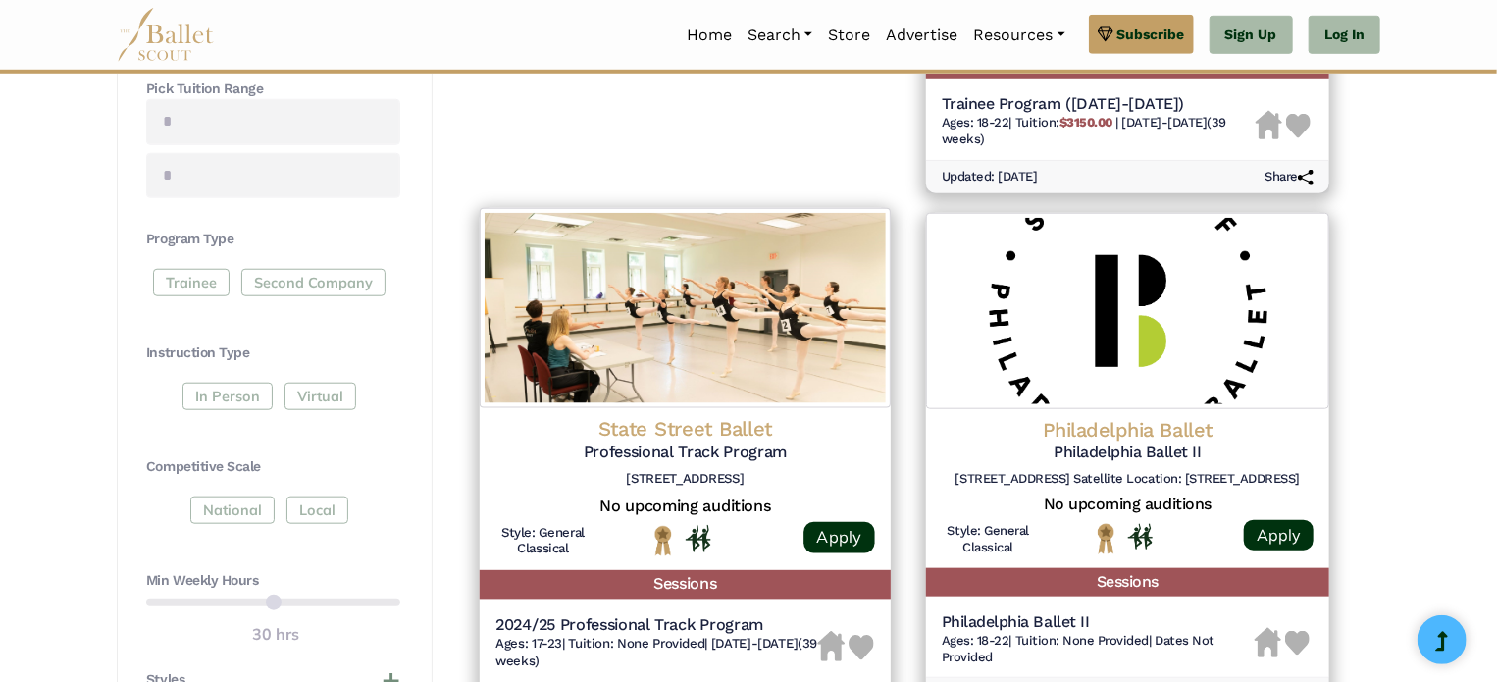
click at [729, 423] on h4 "State Street Ballet" at bounding box center [685, 429] width 380 height 26
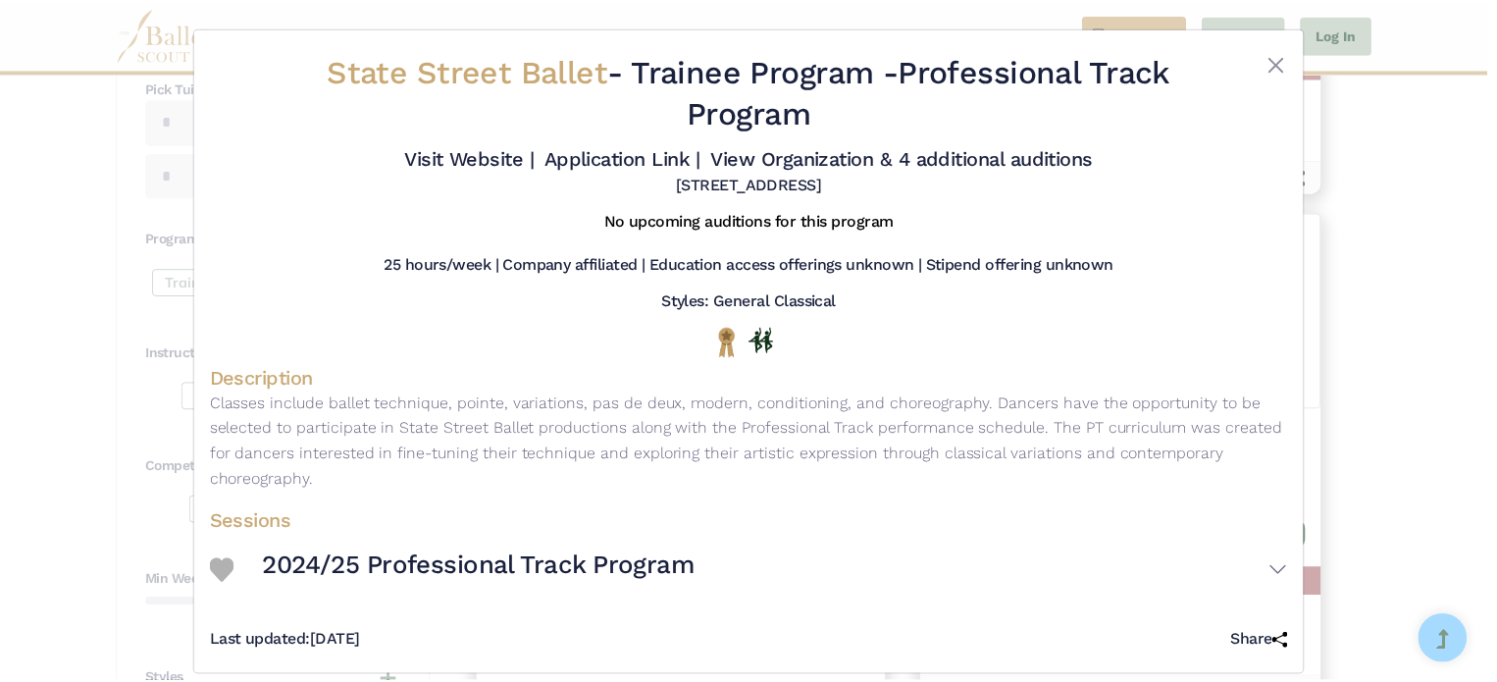
scroll to position [20, 0]
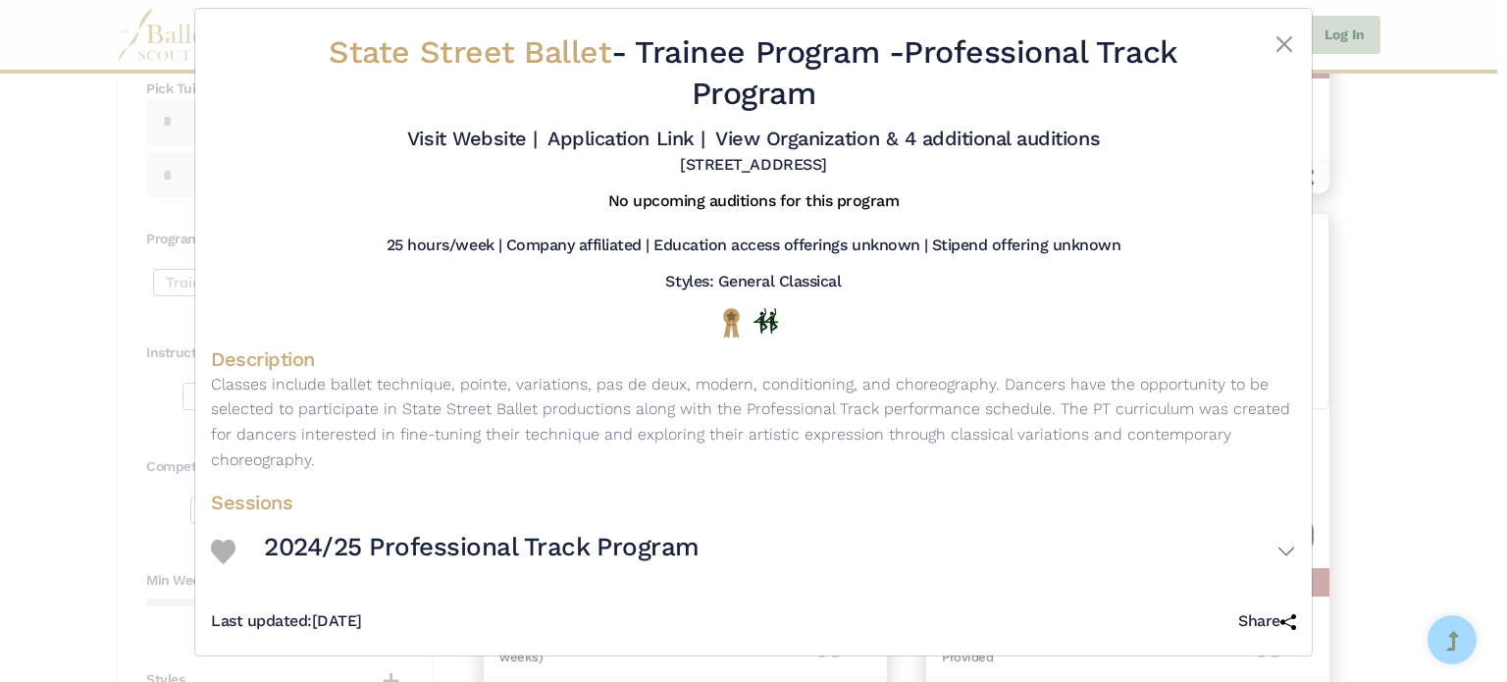
click at [1445, 109] on div "State Street Ballet - Trainee Program - Professional Track Program Visit Websit…" at bounding box center [753, 341] width 1507 height 682
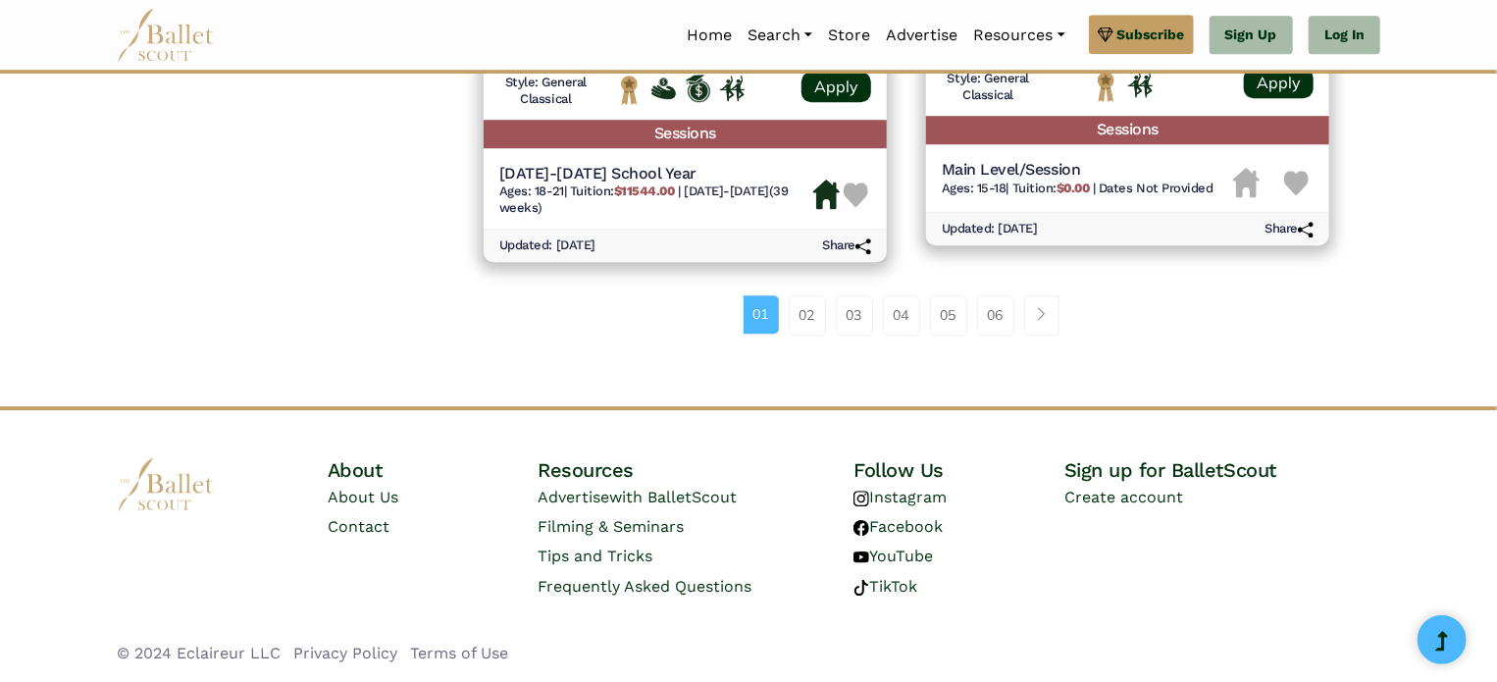
scroll to position [2775, 0]
click at [800, 313] on link "02" at bounding box center [807, 314] width 37 height 39
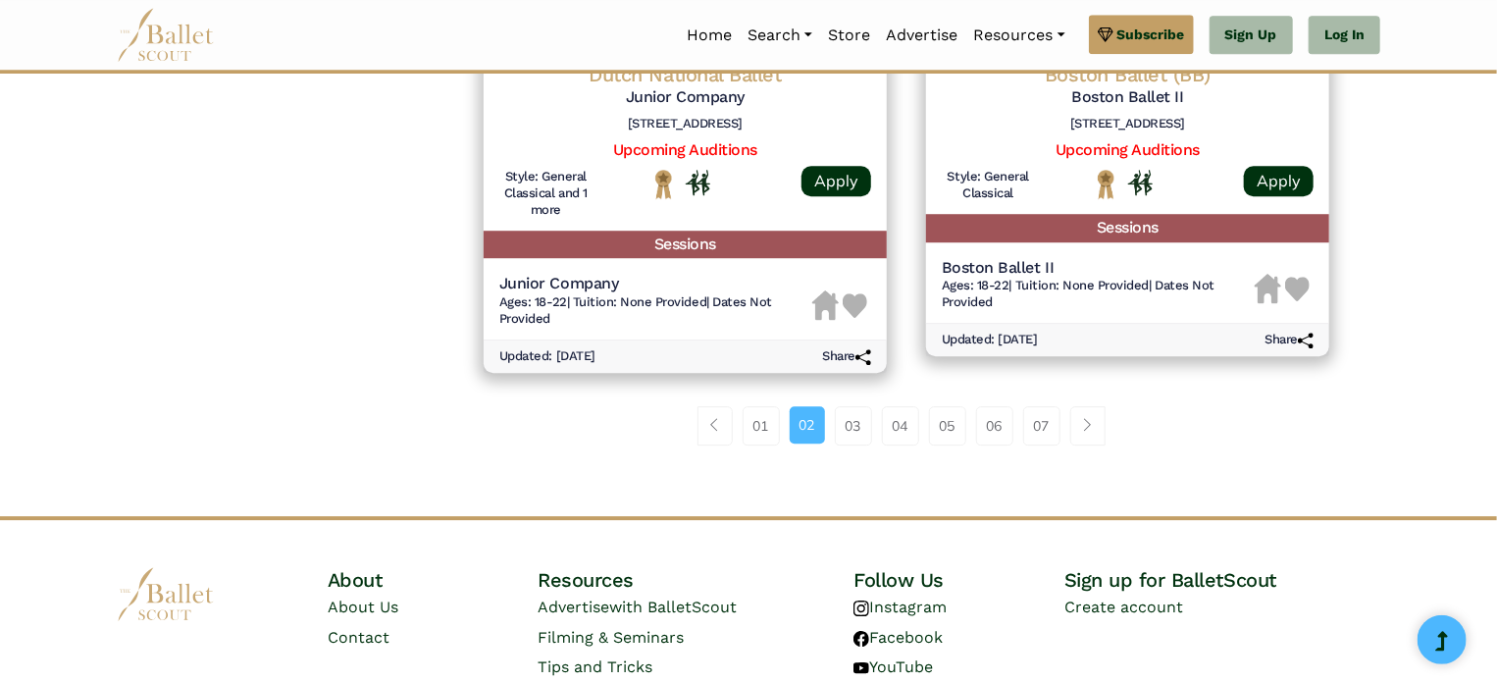
scroll to position [2699, 0]
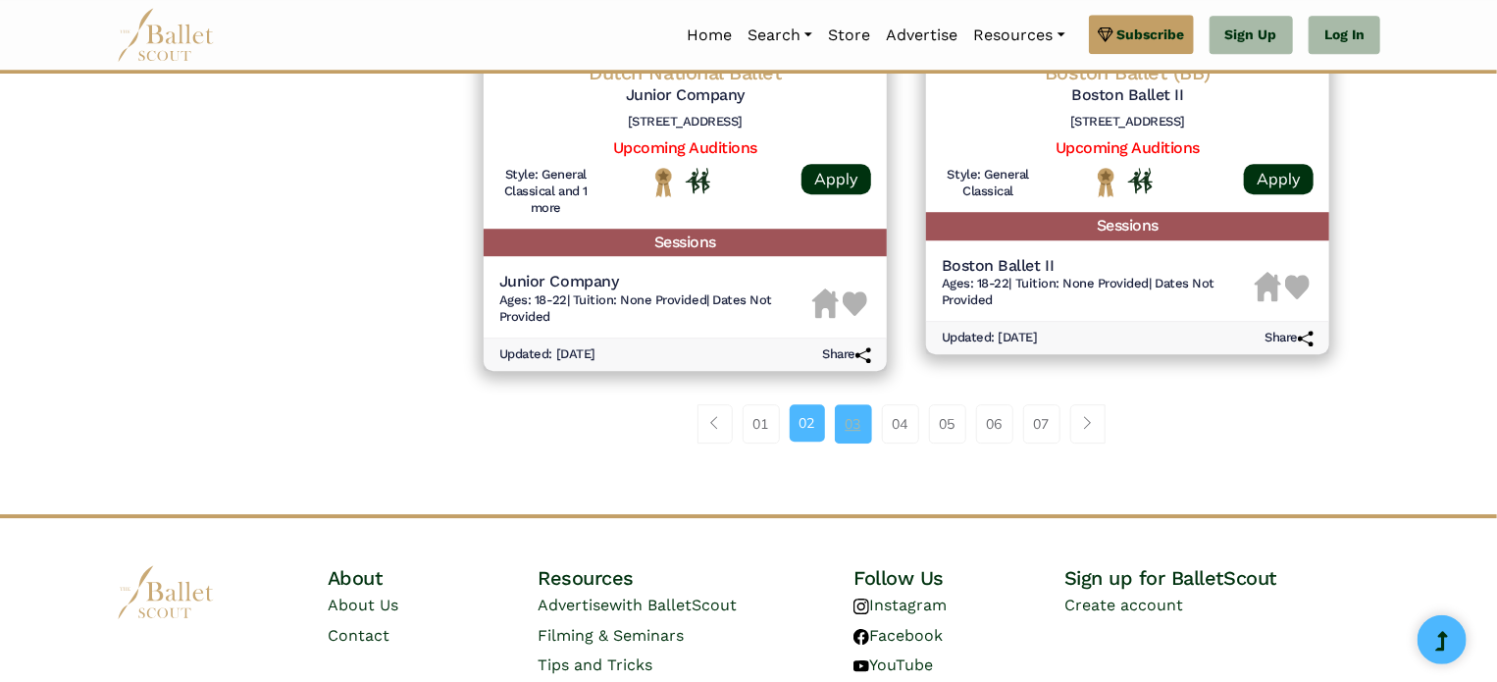
click at [857, 426] on link "03" at bounding box center [853, 423] width 37 height 39
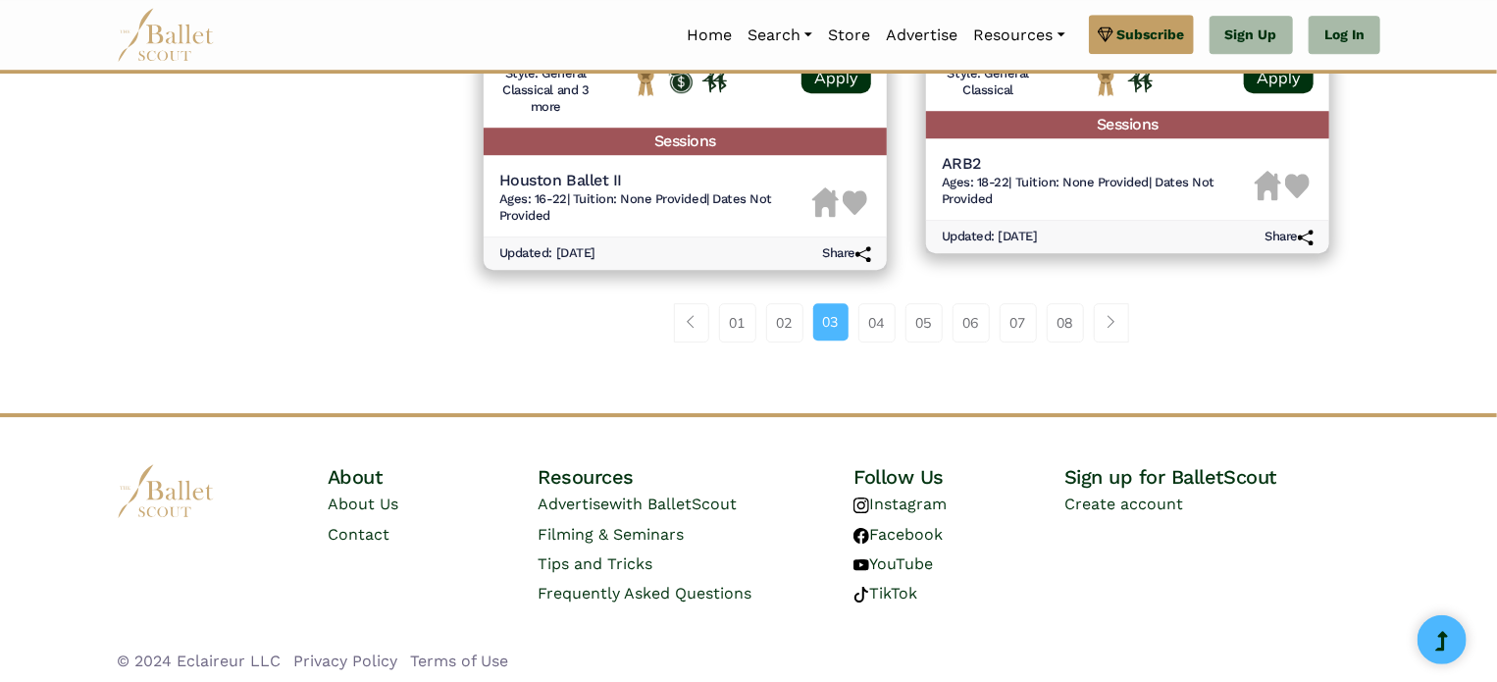
scroll to position [2825, 0]
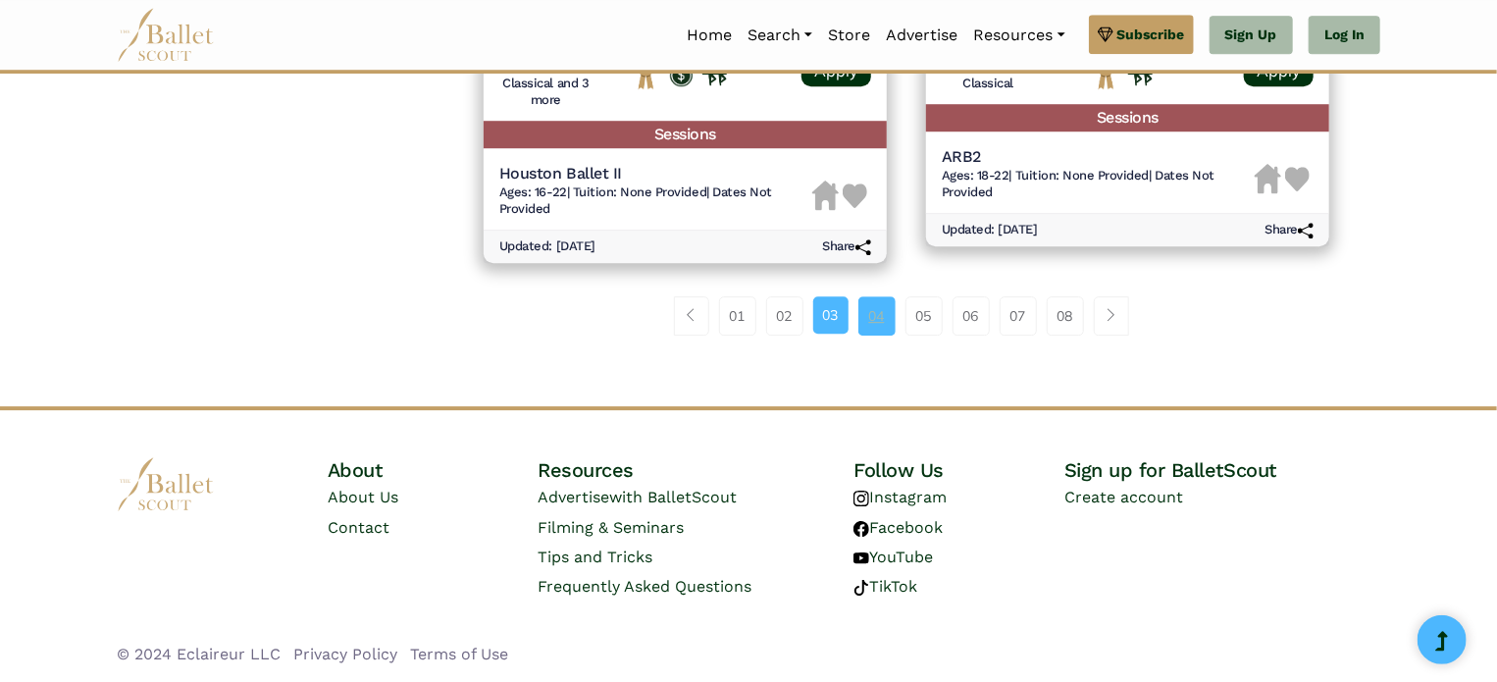
click at [884, 325] on link "04" at bounding box center [876, 315] width 37 height 39
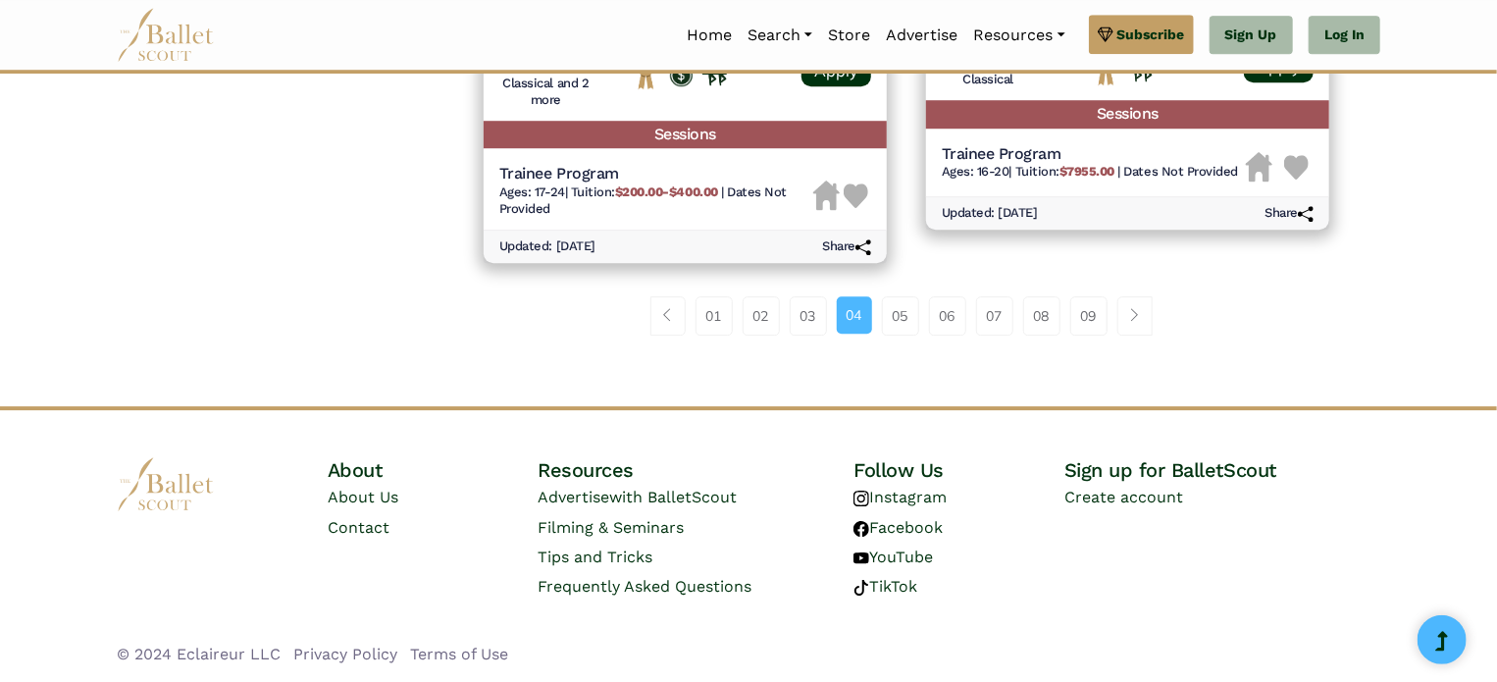
scroll to position [2824, 0]
click at [899, 327] on link "05" at bounding box center [900, 315] width 37 height 39
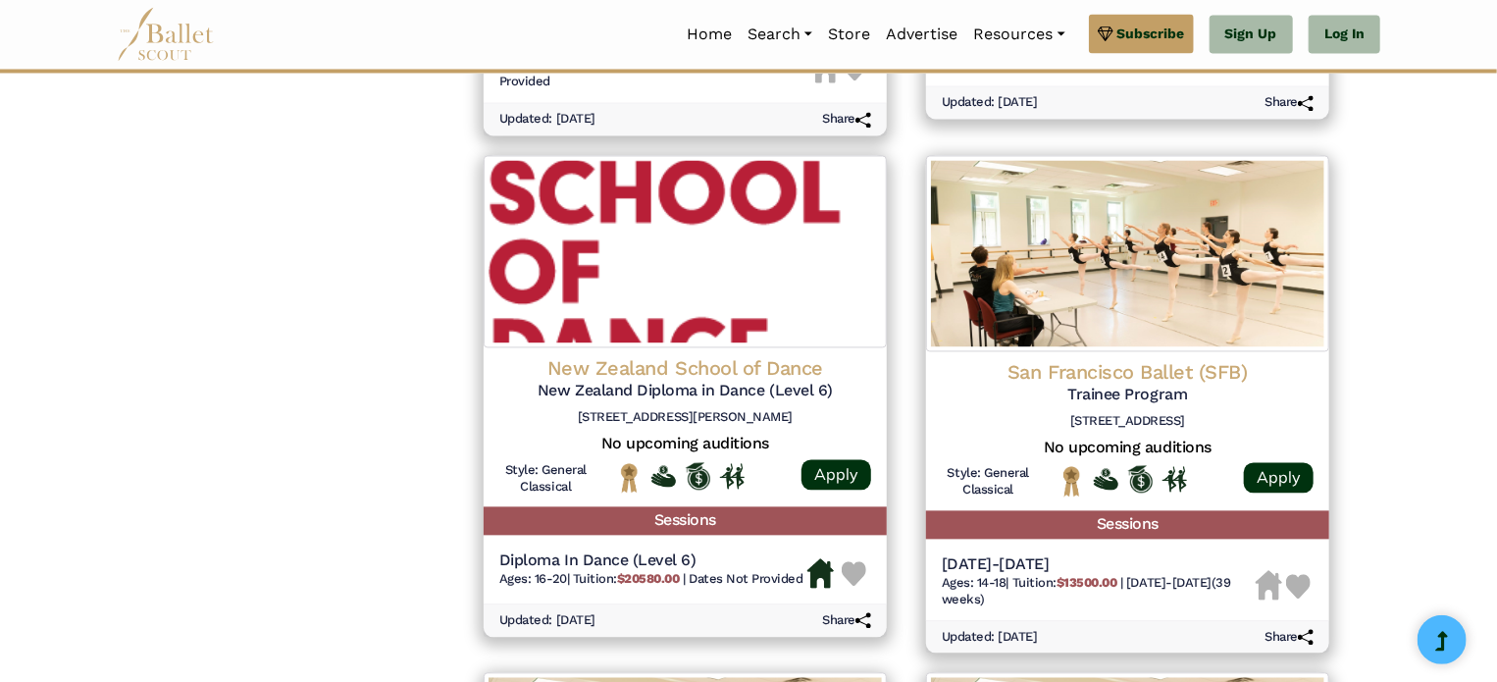
scroll to position [1874, 0]
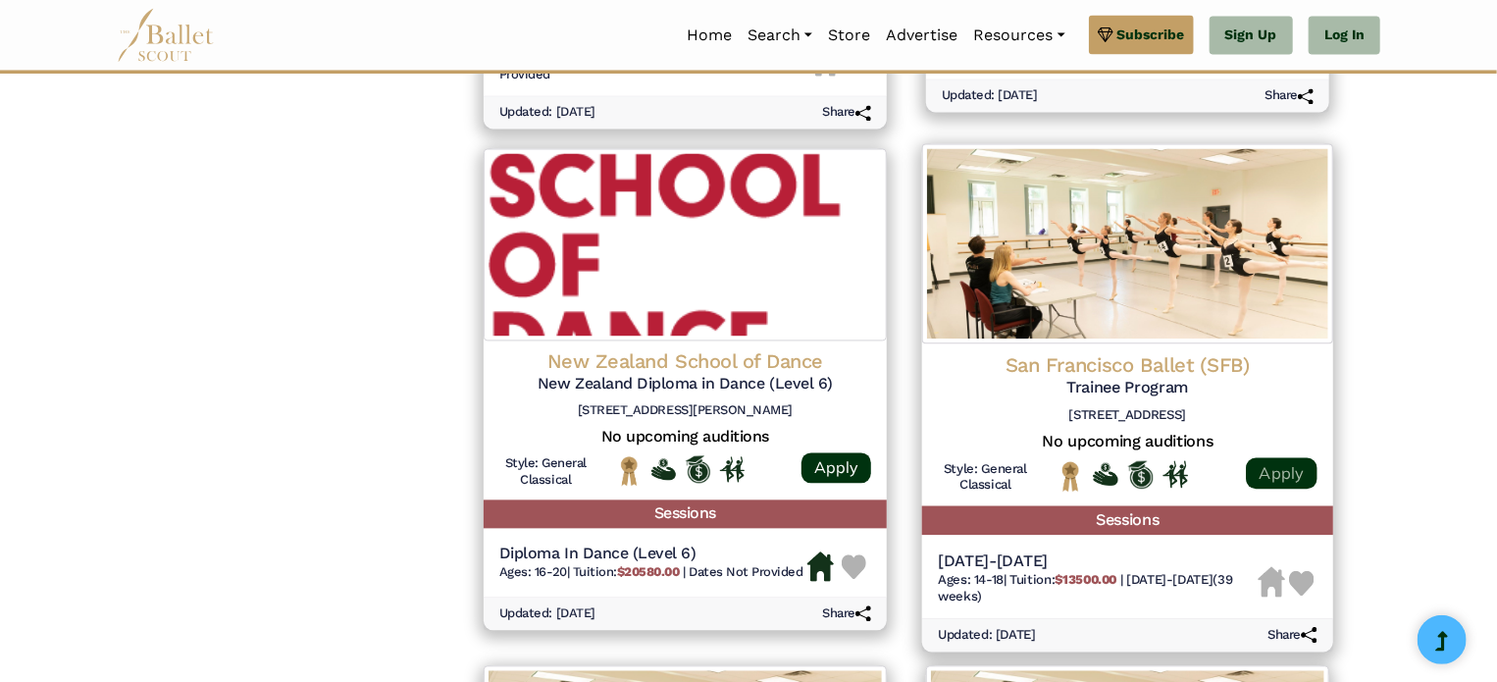
click at [1264, 470] on link "Apply" at bounding box center [1281, 472] width 71 height 31
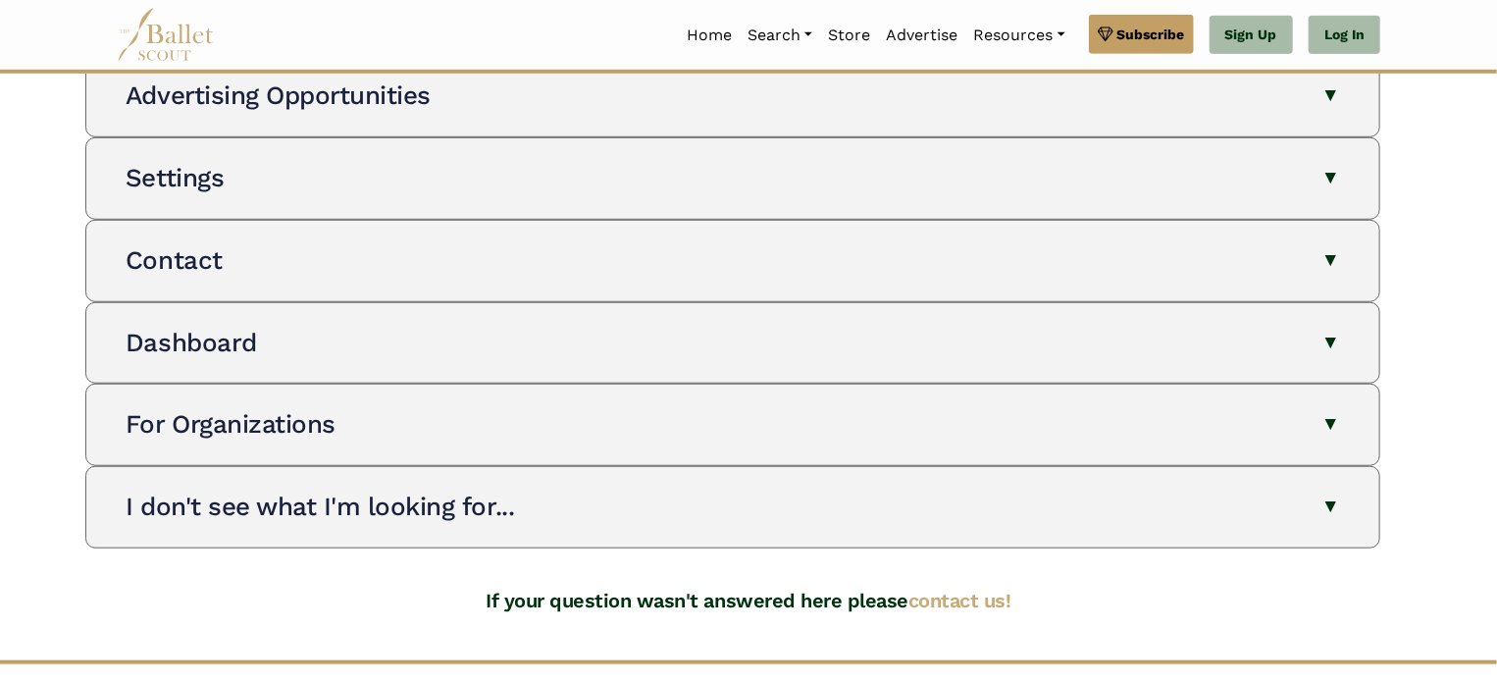
scroll to position [585, 0]
click at [851, 33] on link "Store" at bounding box center [849, 35] width 58 height 41
click at [710, 25] on link "Home" at bounding box center [709, 35] width 61 height 41
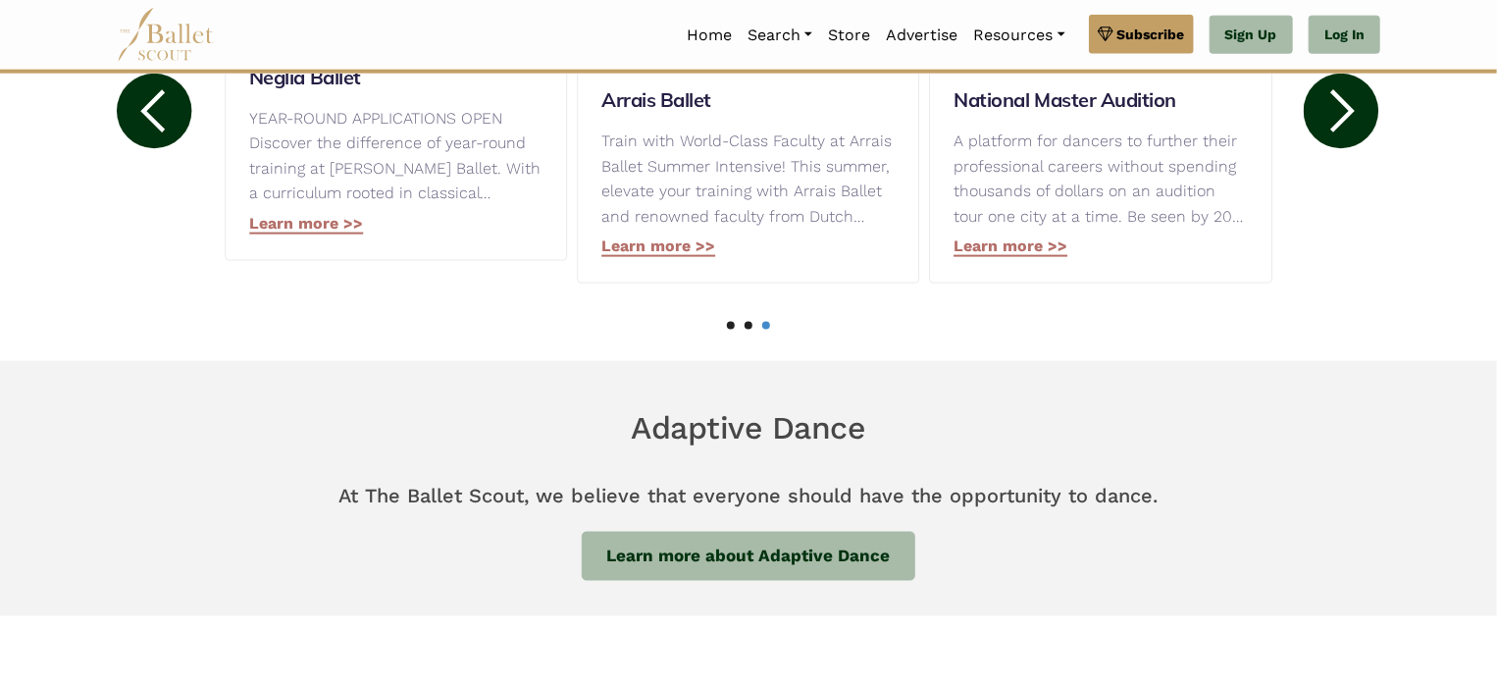
scroll to position [1157, 0]
